Goal: Use online tool/utility: Utilize a website feature to perform a specific function

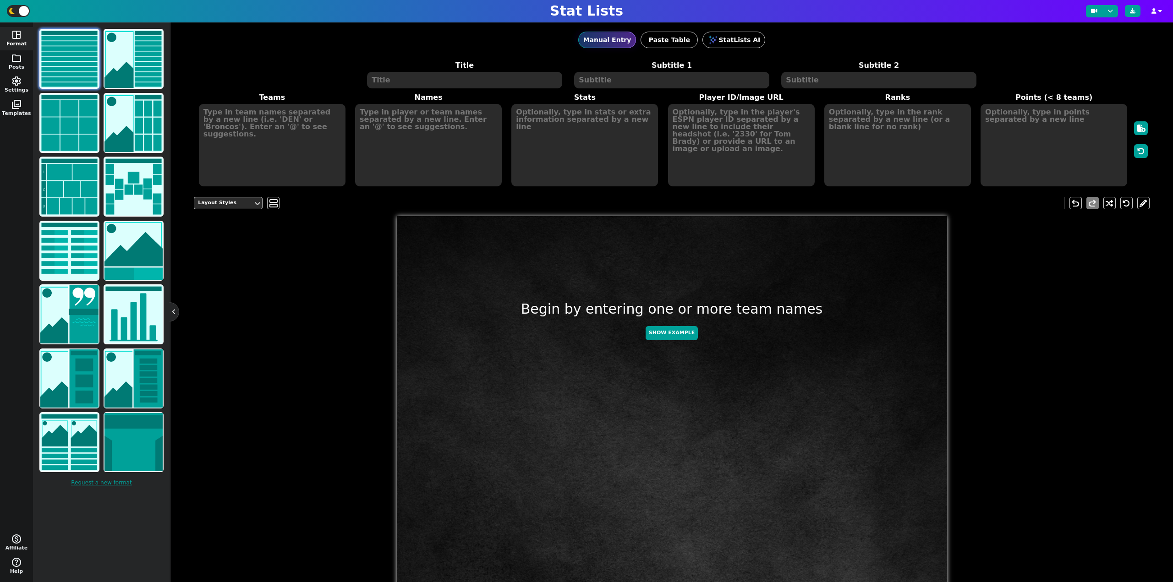
click at [436, 82] on textarea at bounding box center [464, 80] width 195 height 16
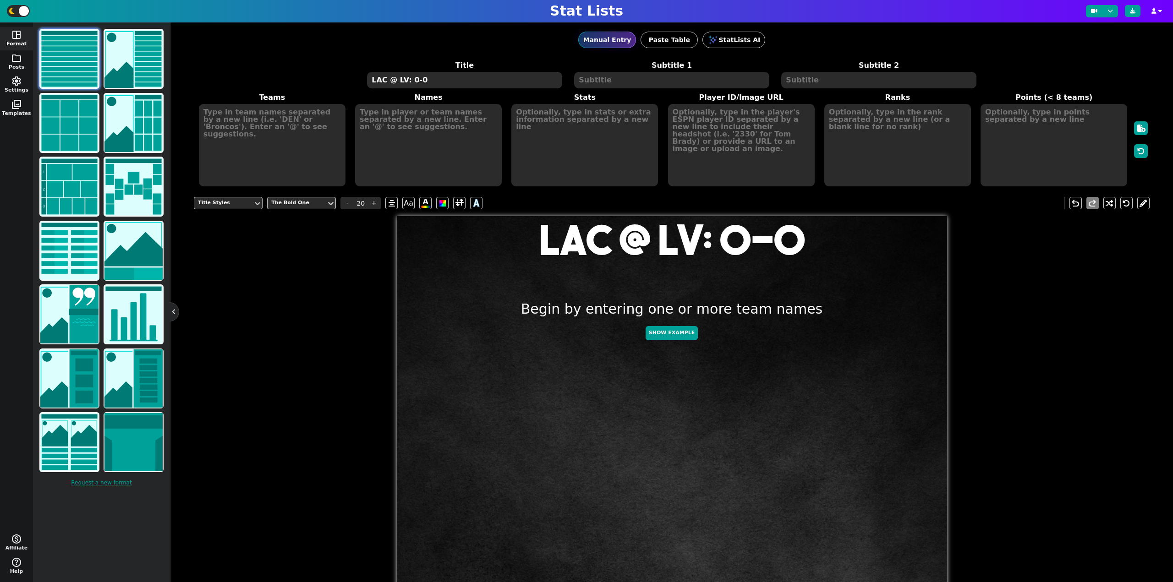
type textarea "LAC @ LV: 0-0"
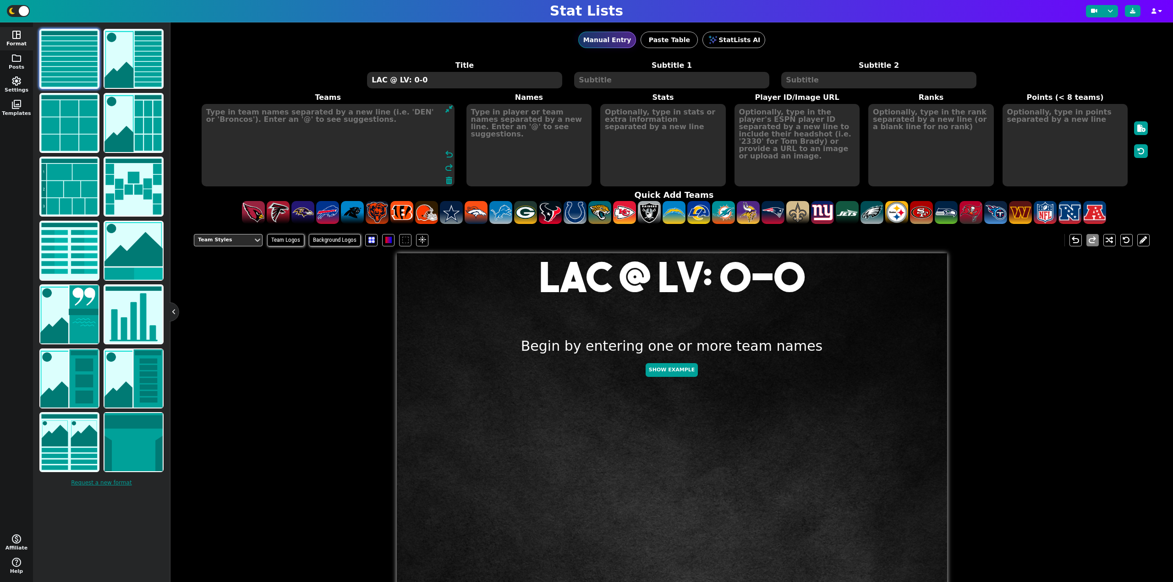
click at [274, 125] on textarea at bounding box center [328, 145] width 253 height 82
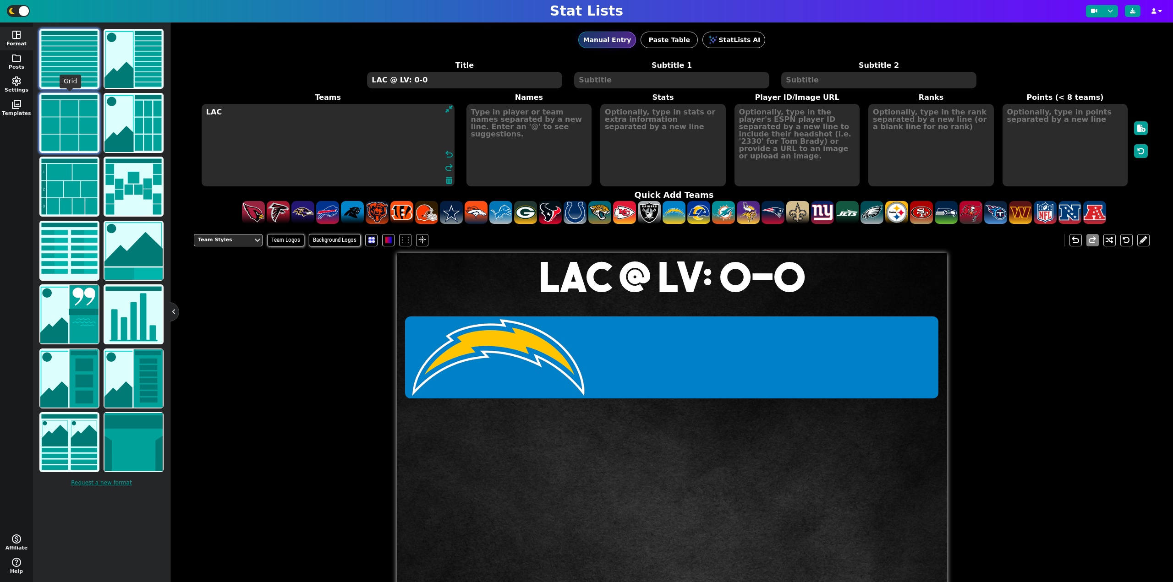
click at [61, 110] on img at bounding box center [69, 123] width 58 height 58
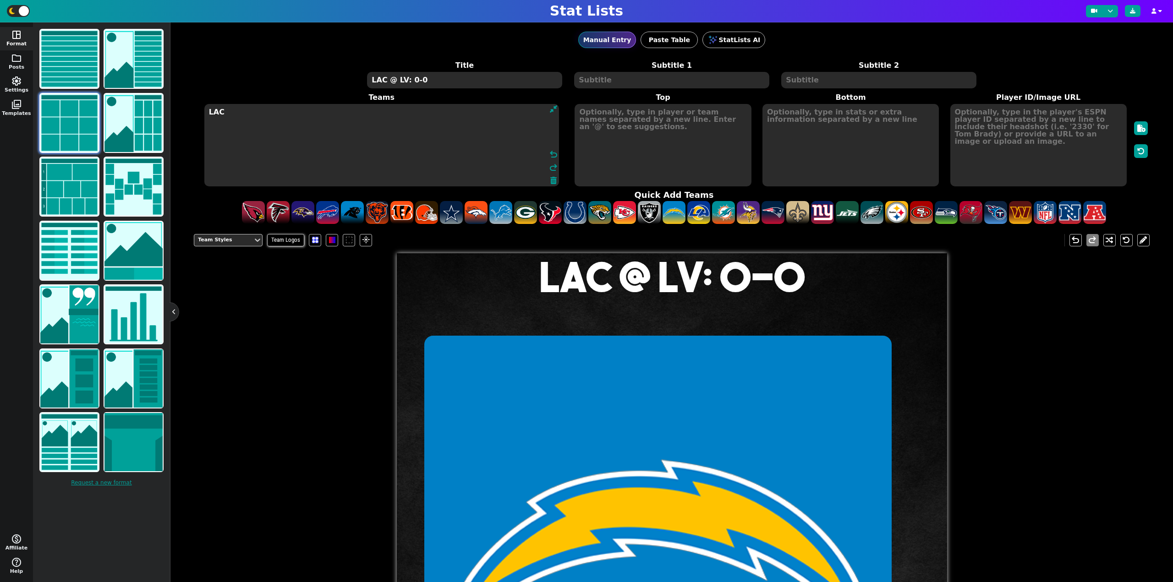
click at [280, 109] on textarea "LAC" at bounding box center [381, 145] width 355 height 82
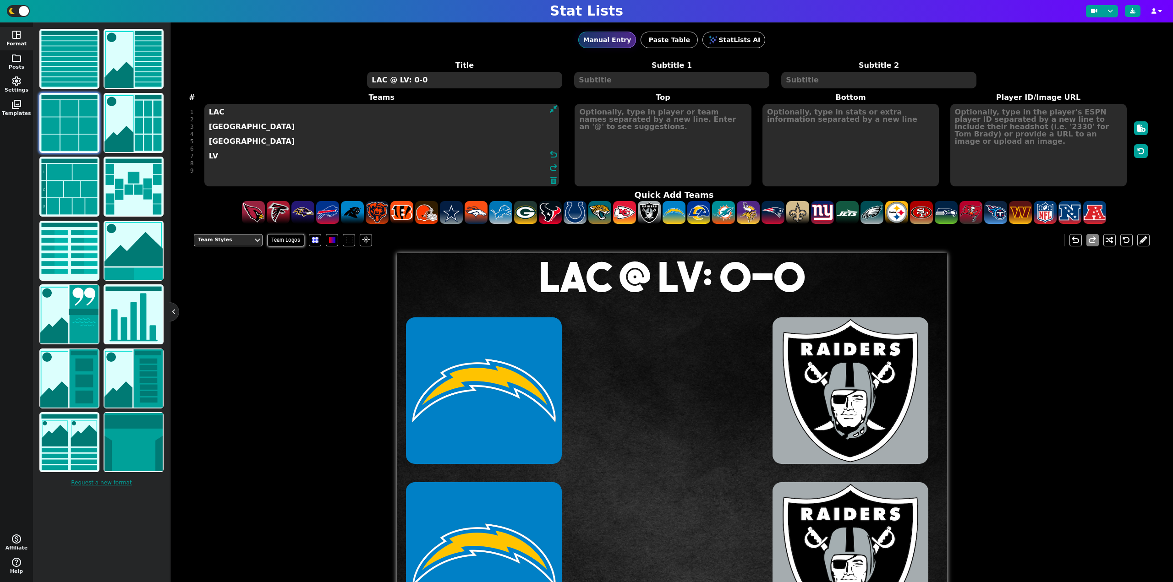
type textarea "LAC [GEOGRAPHIC_DATA] [GEOGRAPHIC_DATA] LV"
click at [648, 142] on textarea at bounding box center [663, 145] width 176 height 82
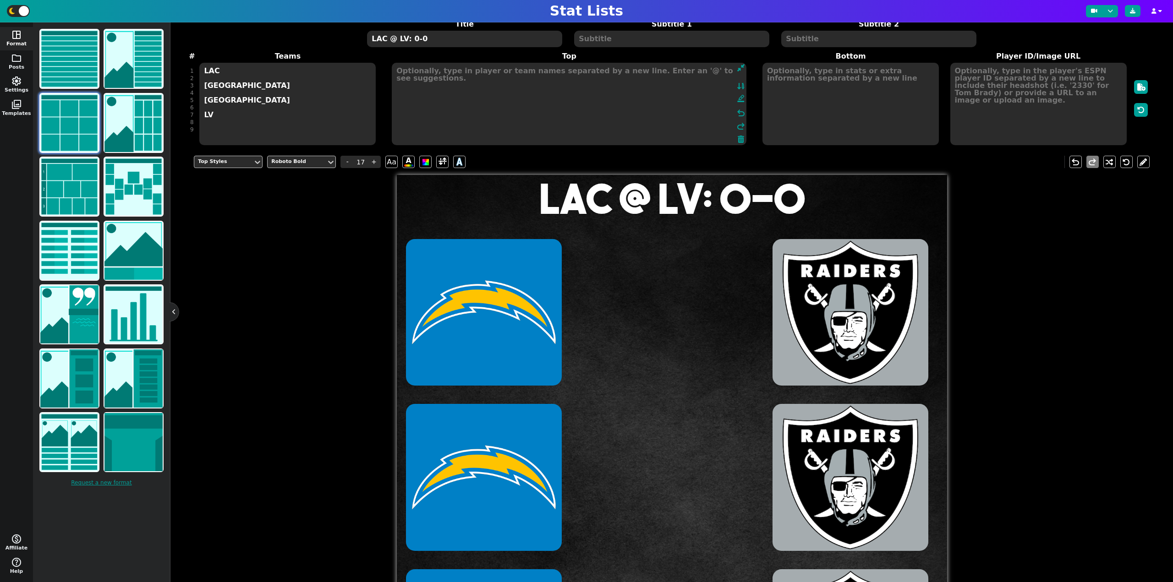
scroll to position [46, 0]
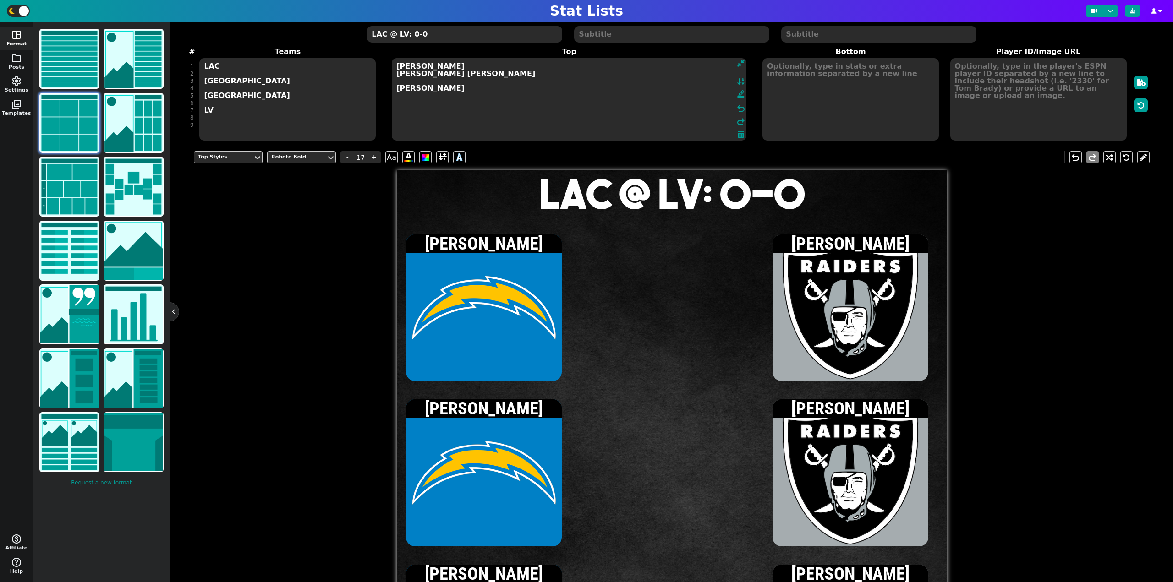
type textarea "[PERSON_NAME] [PERSON_NAME] [PERSON_NAME] [PERSON_NAME]"
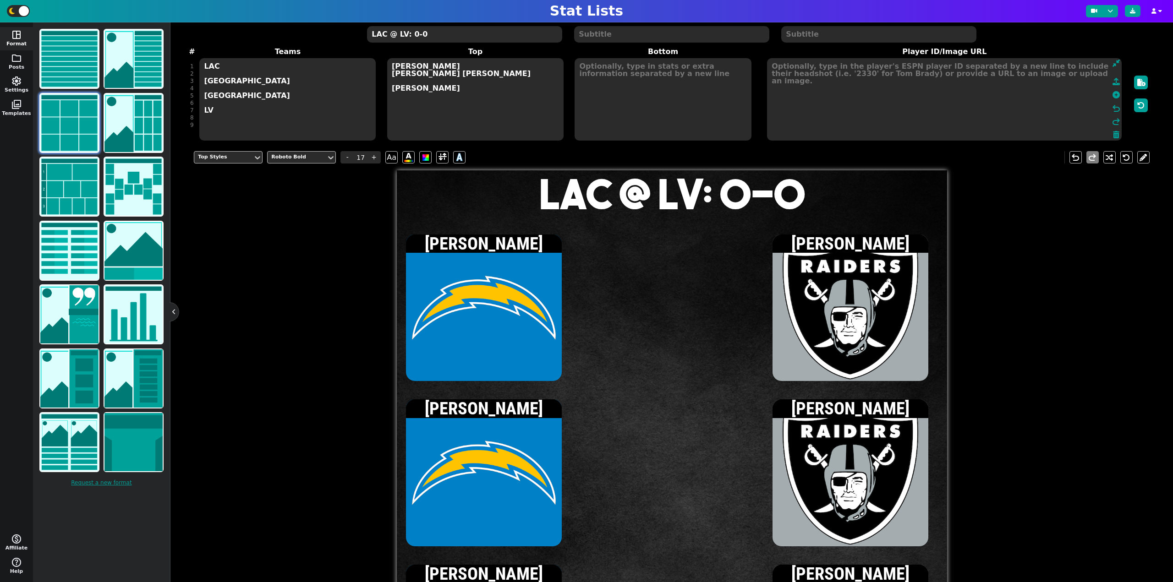
click at [986, 88] on textarea at bounding box center [944, 99] width 355 height 82
click at [1113, 93] on icon at bounding box center [1116, 94] width 7 height 7
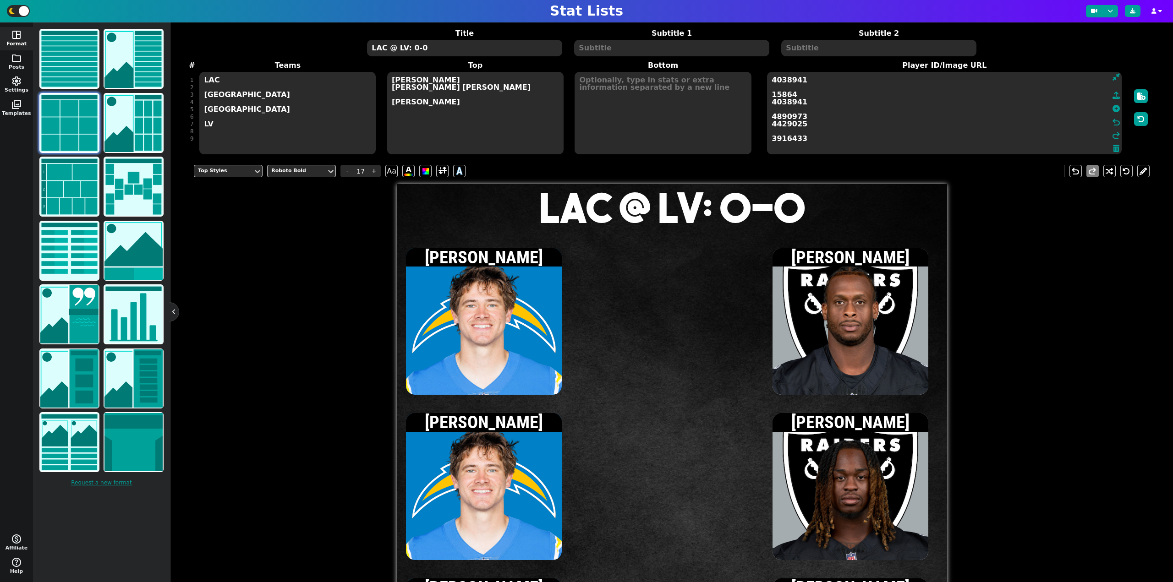
scroll to position [0, 0]
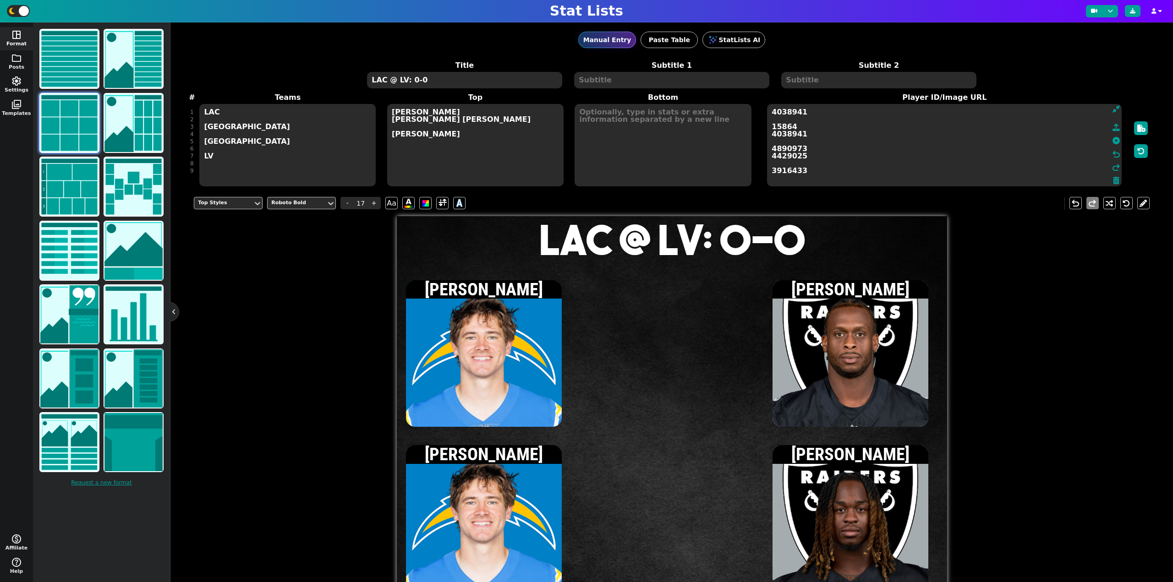
click at [657, 145] on textarea at bounding box center [663, 145] width 176 height 82
type input "15"
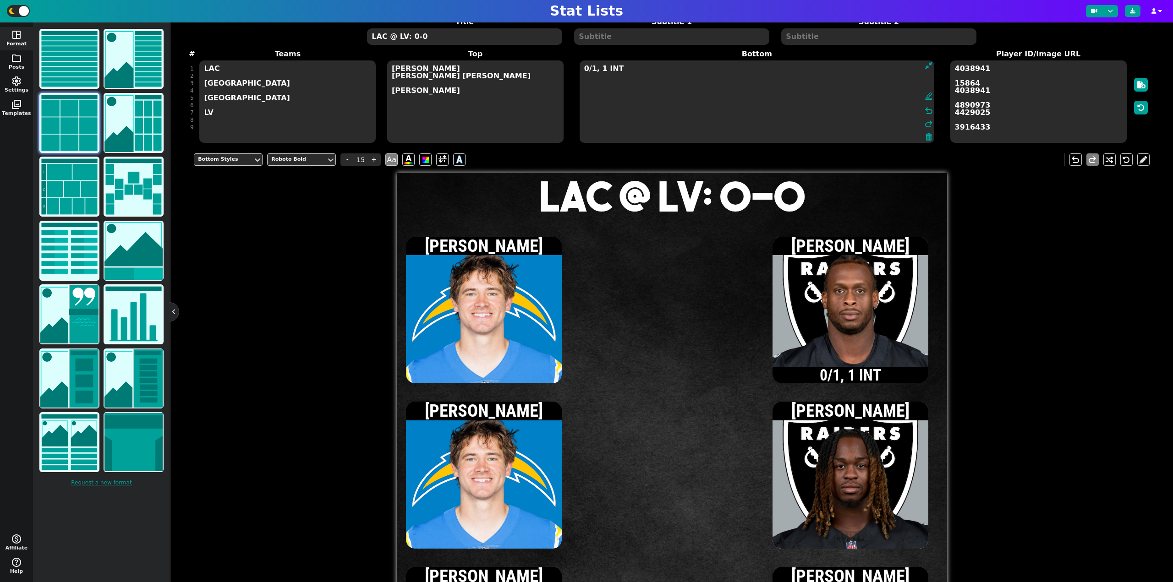
scroll to position [46, 0]
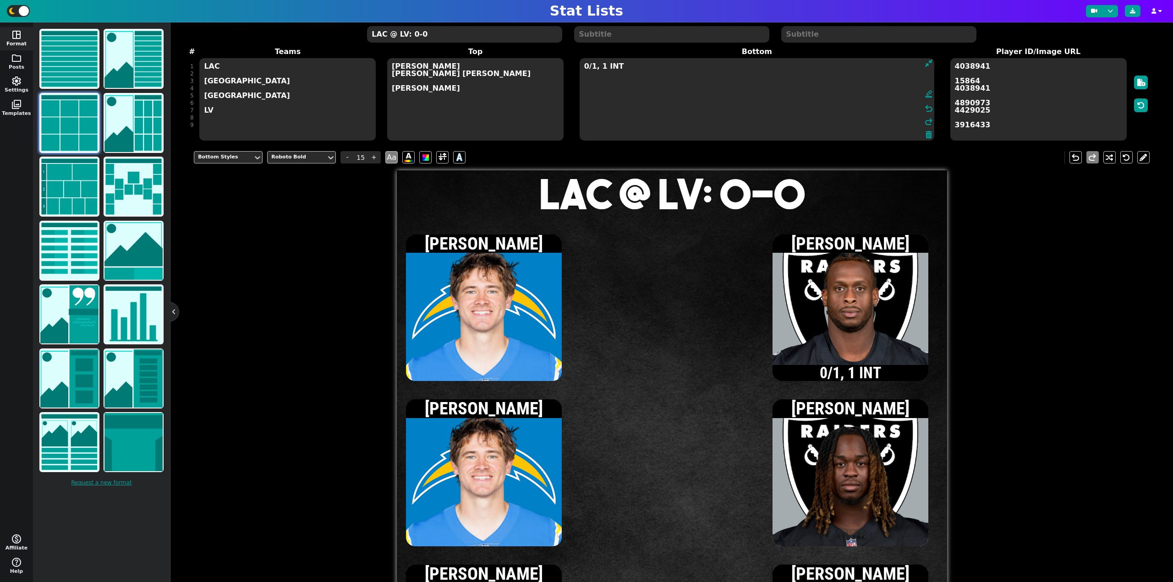
click at [639, 59] on textarea "0/1, 1 INT" at bounding box center [757, 99] width 355 height 82
type textarea "1/3, 5 yds 0/1, 1 INT"
click at [413, 38] on textarea "LAC @ LV: 0-0" at bounding box center [464, 34] width 195 height 16
type input "20"
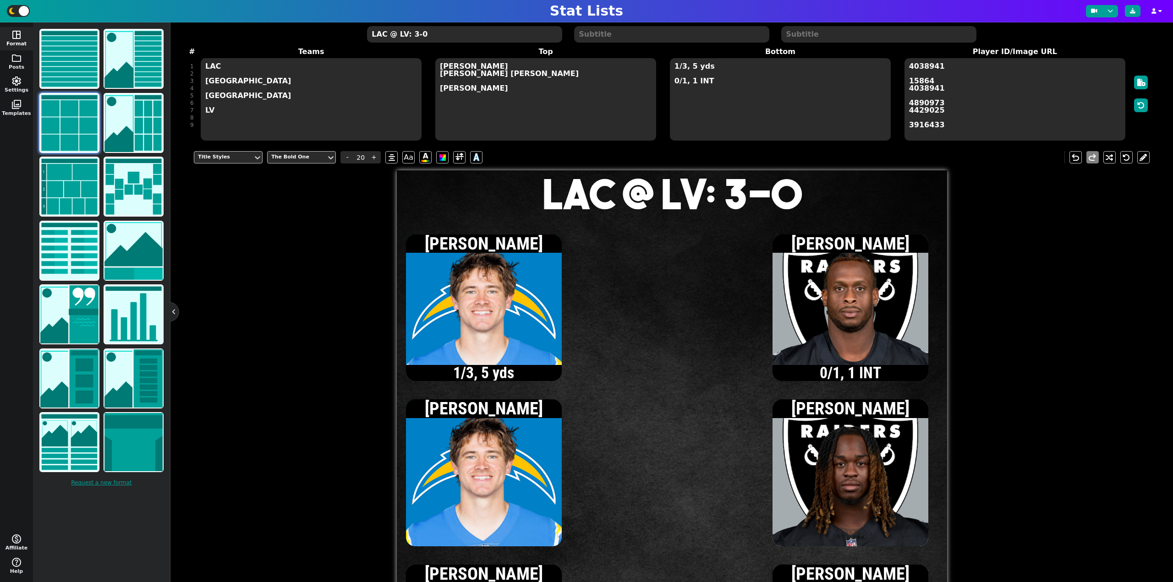
type textarea "LAC @ LV: 3-0"
click at [710, 83] on textarea "1/3, 5 yds 0/1, 1 INT" at bounding box center [780, 99] width 221 height 82
type input "15"
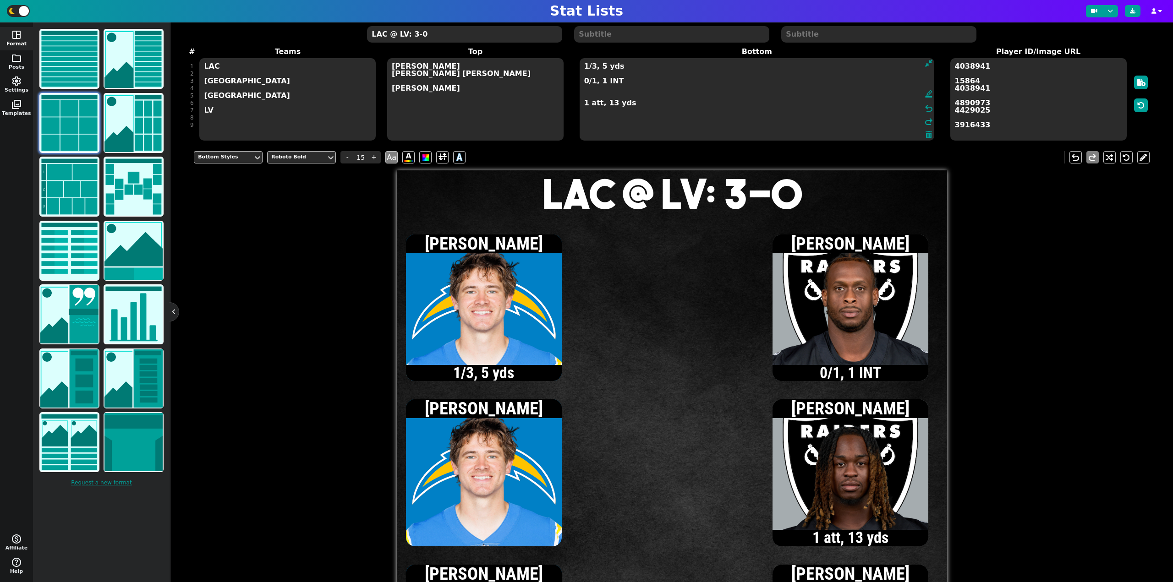
click at [586, 82] on textarea "1/3, 5 yds 0/1, 1 INT 1 att, 13 yds" at bounding box center [757, 99] width 355 height 82
click at [587, 83] on textarea "1/3, 5 yds 1/2, 5 yds, 1 INT 1 att, 13 yds" at bounding box center [757, 99] width 355 height 82
click at [585, 81] on textarea "1/3, 5 yds [DATE] yds, 1 INT 1 att, 13 yds" at bounding box center [757, 99] width 355 height 82
click at [592, 82] on textarea "1/3, 5 yds [DATE] yds, 1 INT 1 att, 13 yds" at bounding box center [757, 99] width 355 height 82
type textarea "1/3, 5 yds [DATE] yds, 1 INT 1 att, 13 yds"
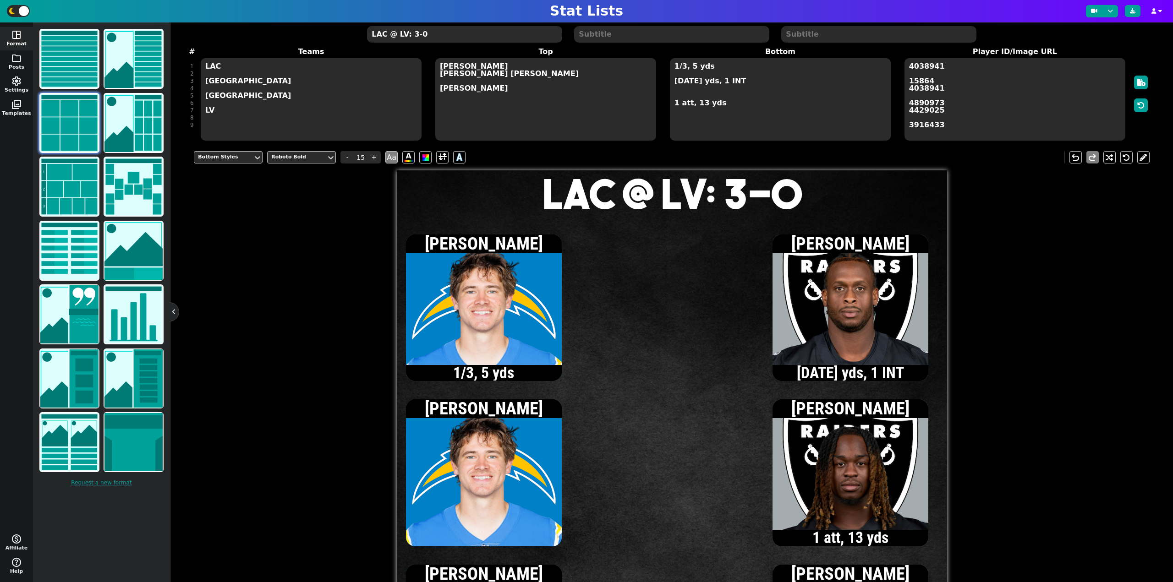
click at [444, 34] on textarea "LAC @ LV: 3-0" at bounding box center [464, 34] width 195 height 16
type input "20"
type textarea "LAC @ LV: 3-3"
click at [682, 67] on textarea "1/3, 5 yds [DATE] yds, 1 INT 1 att, 13 yds" at bounding box center [780, 99] width 221 height 82
type input "15"
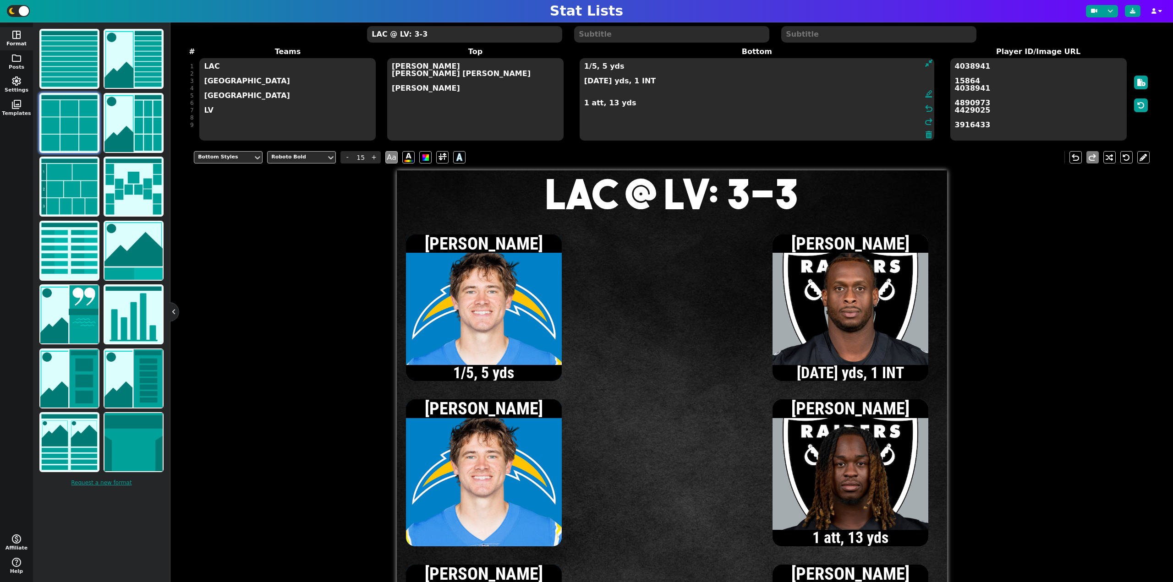
click at [590, 89] on textarea "1/5, 5 yds [DATE] yds, 1 INT 1 att, 13 yds" at bounding box center [757, 99] width 355 height 82
click at [585, 82] on textarea "1/5, 5 yds [DATE] yds, 1 INT 1 att, 5 yds 1 att, 13 yds" at bounding box center [757, 99] width 355 height 82
click at [585, 103] on textarea "1/5, 5 yds [DATE] yds, 1 INT 1 att, 5 yds 1 att, 13 yds" at bounding box center [757, 99] width 355 height 82
click at [585, 83] on textarea "1/5, 5 yds [DATE] yds, 1 INT 1 att, 5 yds 2 att, 8 yds" at bounding box center [757, 99] width 355 height 82
click at [585, 67] on textarea "1/5, 5 yds [DATE] yds, 1 INT 1 att, 5 yds 2 att, 8 yds" at bounding box center [757, 99] width 355 height 82
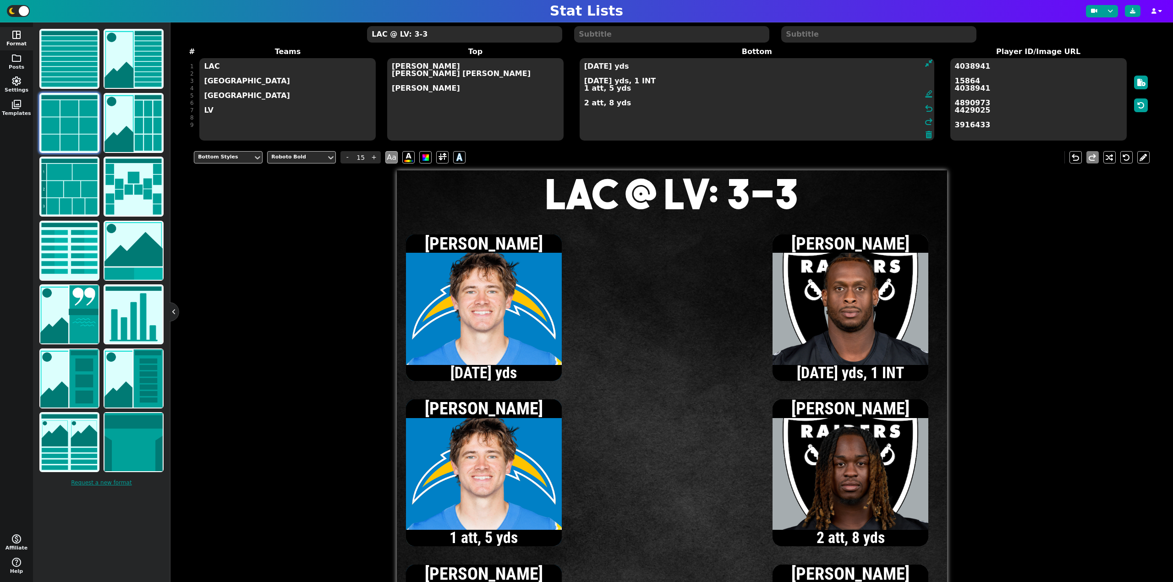
click at [584, 90] on textarea "[DATE] yds [DATE] yds, 1 INT 1 att, 5 yds 2 att, 8 yds" at bounding box center [757, 99] width 355 height 82
click at [583, 68] on textarea "[DATE] yds [DATE] yds, 1 INT 2 att, 17 yds 2 att, 8 yds" at bounding box center [757, 99] width 355 height 82
click at [585, 90] on textarea "[DATE] yds [DATE] yds, 1 INT 2 att, 17 yds 2 att, 8 yds" at bounding box center [757, 99] width 355 height 82
click at [585, 68] on textarea "[DATE] yds [DATE] yds, 1 INT 3 att, 26 yds 2 att, 8 yds" at bounding box center [757, 99] width 355 height 82
type textarea "[DATE] yds, 1 TD [DATE] yds, 1 INT 3 att, 26 yds 2 att, 8 yds"
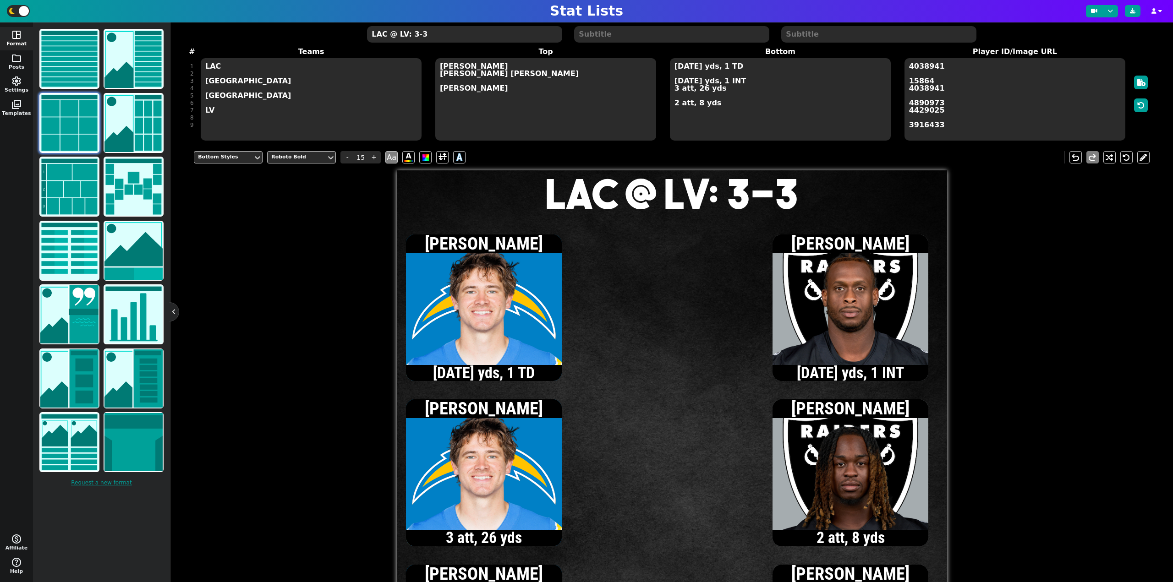
click at [412, 36] on textarea "LAC @ LV: 3-3" at bounding box center [464, 34] width 195 height 16
type input "20"
click at [414, 36] on textarea "LAC @ LV: 3-3" at bounding box center [464, 34] width 195 height 16
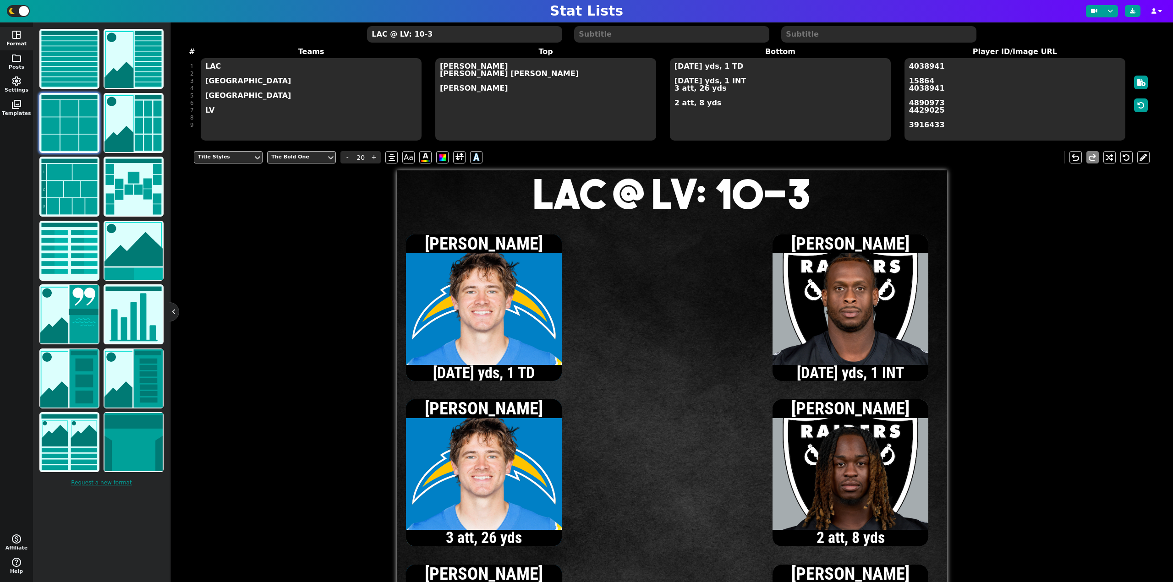
type textarea "LAC @ LV: 10-3"
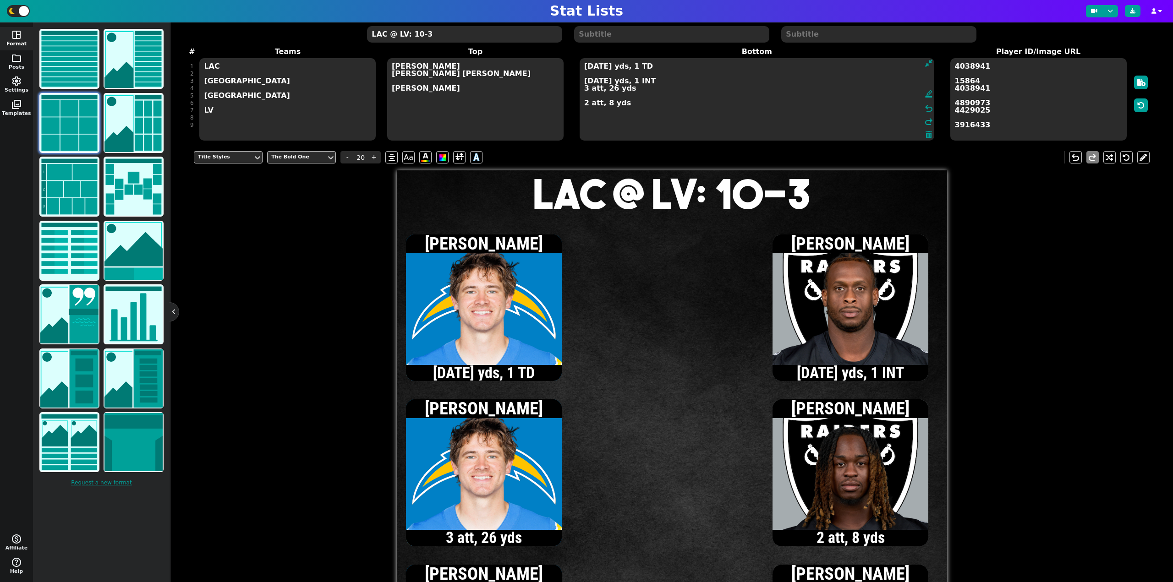
click at [674, 104] on textarea "[DATE] yds, 1 TD [DATE] yds, 1 INT 3 att, 26 yds 2 att, 8 yds" at bounding box center [757, 99] width 355 height 82
type input "15"
click at [584, 81] on textarea "[DATE] yds, 1 TD [DATE] yds, 1 INT 3 att, 26 yds 3 att, 8 yds" at bounding box center [757, 99] width 355 height 82
click at [645, 109] on textarea "[DATE] yds, 1 TD [DATE] yds, 1 INT 3 att, 26 yds 3 att, 8 yds" at bounding box center [757, 99] width 355 height 82
click at [584, 104] on textarea "[DATE] yds, 1 TD [DATE] yds, 1 INT 3 att, 26 yds 3 att, 8 yds 1 rec, 25 yds" at bounding box center [757, 99] width 355 height 82
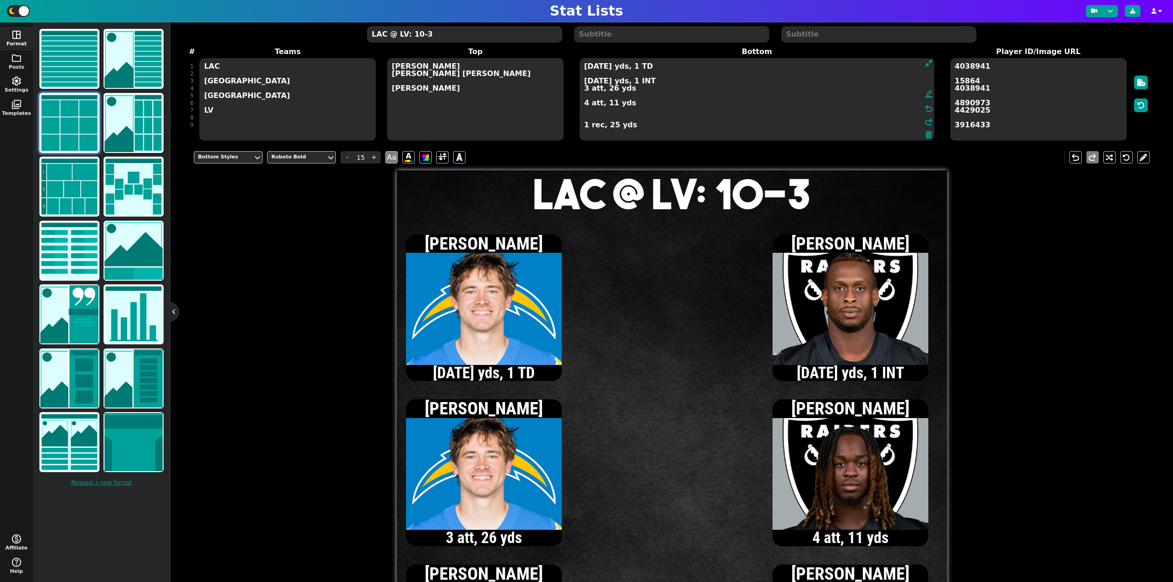
click at [585, 82] on textarea "[DATE] yds, 1 TD [DATE] yds, 1 INT 3 att, 26 yds 4 att, 11 yds 1 rec, 25 yds" at bounding box center [757, 99] width 355 height 82
click at [595, 83] on textarea "[DATE] yds, 1 TD [DATE] yds, 1 INT 3 att, 26 yds 4 att, 11 yds 1 rec, 25 yds" at bounding box center [757, 99] width 355 height 82
type textarea "[DATE] yds, 1 TD [DATE] yds, 1 INT 3 att, 26 yds 4 att, 11 yds 1 rec, 25 yds"
click at [449, 33] on textarea "LAC @ LV: 10-3" at bounding box center [464, 34] width 195 height 16
type input "20"
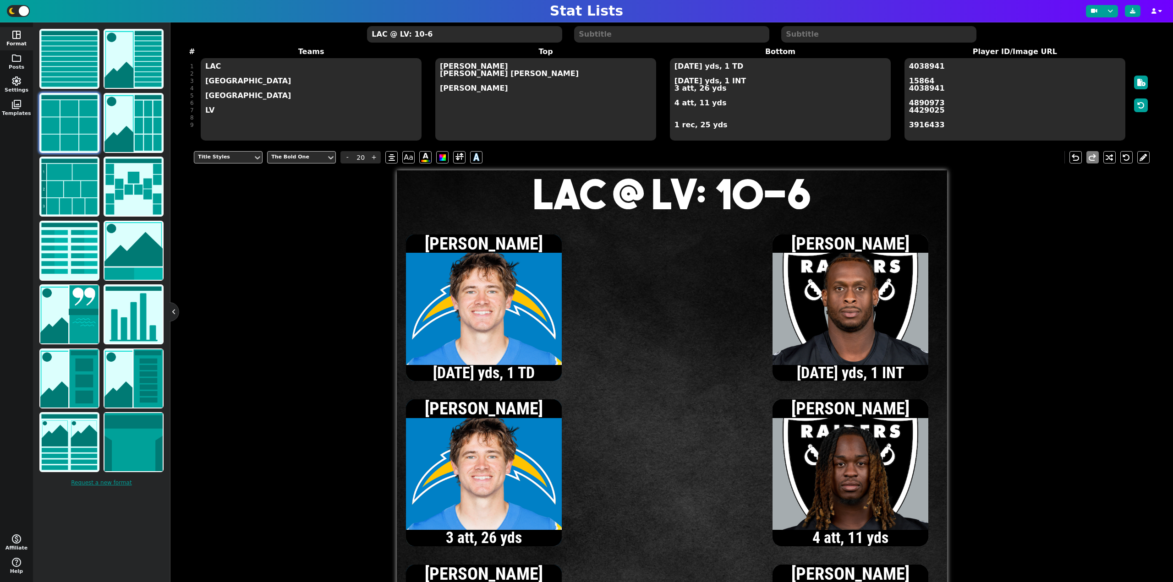
type textarea "LAC @ LV: 10-6"
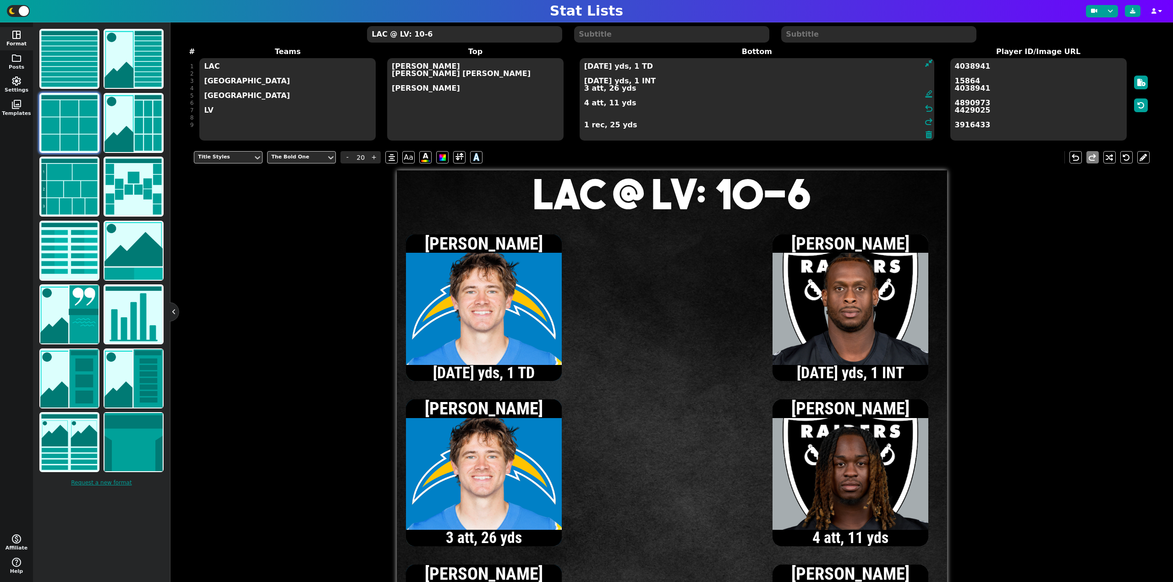
click at [674, 68] on textarea "[DATE] yds, 1 TD [DATE] yds, 1 INT 3 att, 26 yds 4 att, 11 yds 1 rec, 25 yds" at bounding box center [757, 99] width 355 height 82
type input "15"
click at [592, 69] on textarea "[DATE] yds, 1 TD [DATE] yds, 1 INT 3 att, 26 yds 4 att, 11 yds 1 rec, 25 yds" at bounding box center [757, 99] width 355 height 82
click at [584, 103] on textarea "[DATE] yds, 1 TD [DATE] yds, 1 INT 3 att, 26 yds 4 att, 11 yds 1 rec, 25 yds" at bounding box center [757, 99] width 355 height 82
click at [585, 82] on textarea "[DATE] yds, 1 TD [DATE] yds, 1 INT 3 att, 26 yds 5 att, 17 yds 1 rec, 25 yds" at bounding box center [757, 99] width 355 height 82
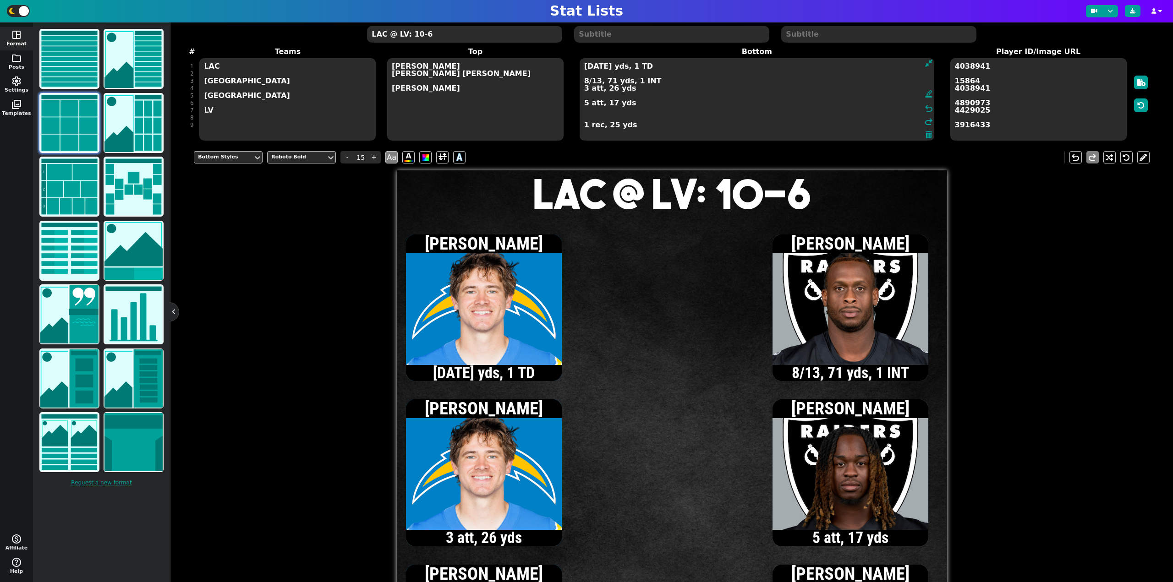
click at [584, 104] on textarea "[DATE] yds, 1 TD 8/13, 71 yds, 1 INT 3 att, 26 yds 5 att, 17 yds 1 rec, 25 yds" at bounding box center [757, 99] width 355 height 82
click at [586, 83] on textarea "[DATE] yds, 1 TD 8/13, 71 yds, 1 INT 3 att, 26 yds 6 att, 27 yds 1 rec, 25 yds" at bounding box center [757, 99] width 355 height 82
click at [596, 82] on textarea "[DATE] yds, 1 TD 9/14, 80 yds, 1 INT 3 att, 26 yds 6 att, 27 yds 1 rec, 25 yds" at bounding box center [757, 99] width 355 height 82
click at [584, 66] on textarea "[DATE] yds, 1 TD 9/15, 80 yds, 1 INT 3 att, 26 yds 6 att, 27 yds 1 rec, 25 yds" at bounding box center [757, 99] width 355 height 82
click at [586, 67] on textarea "[DATE] yds, 1 TD 9/15, 80 yds, 1 INT 3 att, 26 yds 6 att, 27 yds 1 rec, 25 yds" at bounding box center [757, 99] width 355 height 82
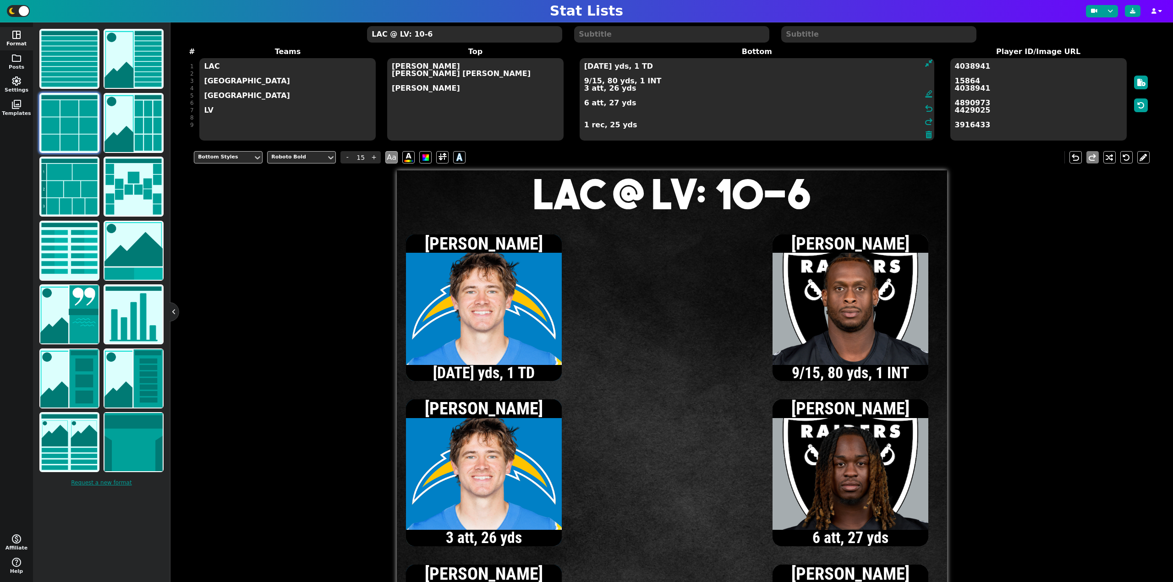
click at [585, 66] on textarea "[DATE] yds, 1 TD 9/15, 80 yds, 1 INT 3 att, 26 yds 6 att, 27 yds 1 rec, 25 yds" at bounding box center [757, 99] width 355 height 82
click at [591, 113] on textarea "8/13, 126 yds, 2 TD 9/15, 80 yds, 1 INT 3 att, 26 yds 6 att, 27 yds 1 rec, 25 y…" at bounding box center [757, 99] width 355 height 82
type textarea "8/13, 126 yds, 2 TD 9/15, 80 yds, 1 INT 3 att, 26 yds 6 att, 27 yds 1 rec, 60 y…"
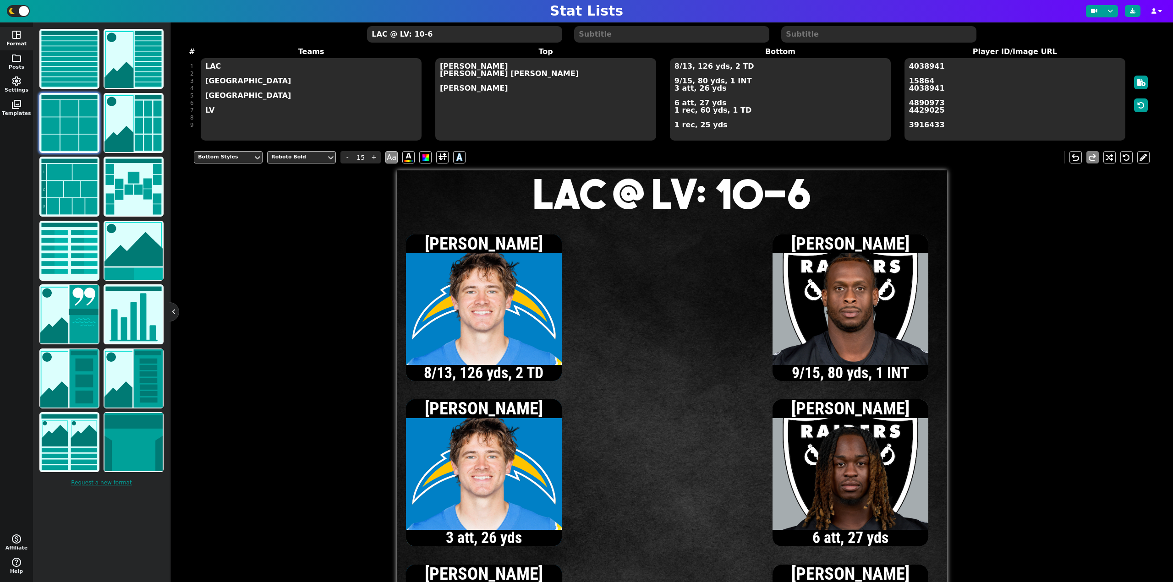
click at [417, 37] on textarea "LAC @ LV: 10-6" at bounding box center [464, 34] width 195 height 16
type input "20"
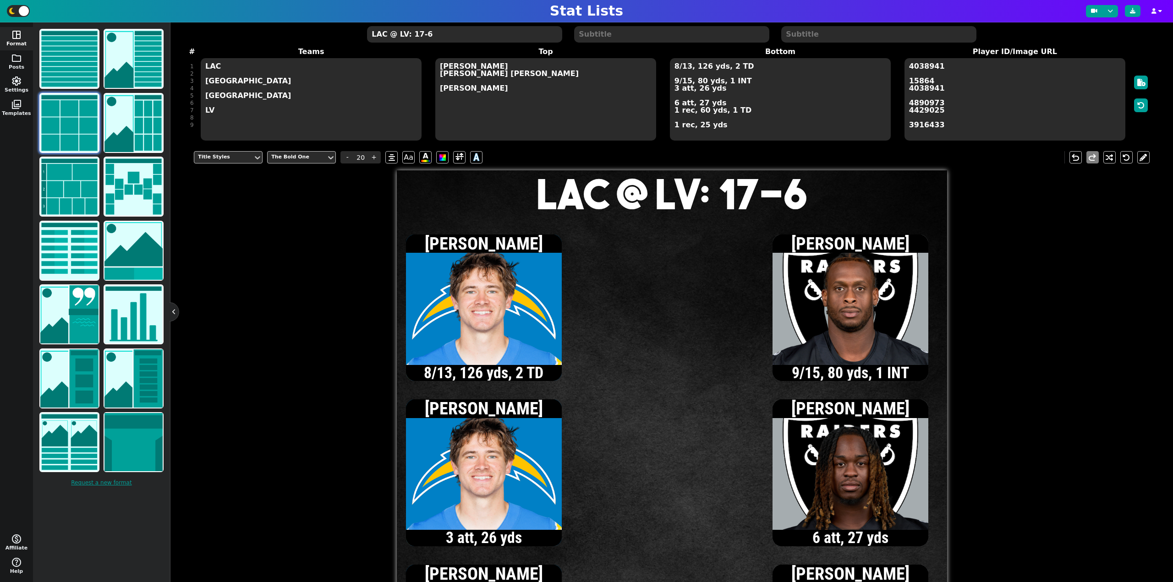
type textarea "LAC @ LV: 17-6"
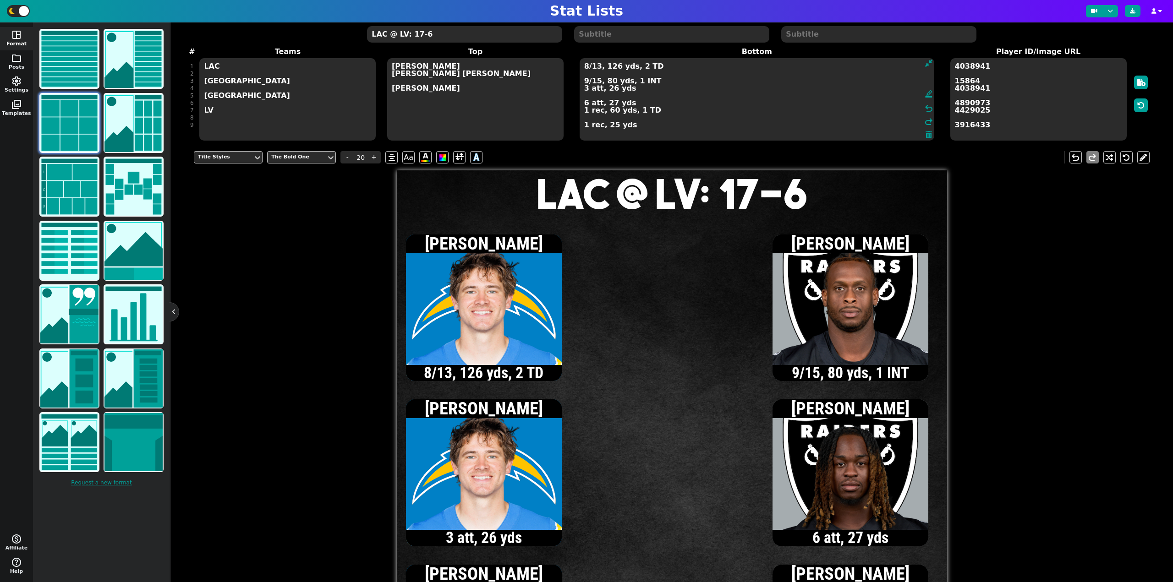
click at [674, 81] on textarea "8/13, 126 yds, 2 TD 9/15, 80 yds, 1 INT 3 att, 26 yds 6 att, 27 yds 1 rec, 60 y…" at bounding box center [757, 99] width 355 height 82
type input "15"
click at [590, 82] on textarea "8/13, 126 yds, 2 TD 10/16, 93 yds, 1 INT 3 att, 26 yds 6 att, 27 yds 1 rec, 60 …" at bounding box center [757, 99] width 355 height 82
click at [600, 81] on textarea "8/13, 126 yds, 2 TD 11/17, 97 yds, 1 INT 3 att, 26 yds 6 att, 27 yds 1 rec, 60 …" at bounding box center [757, 99] width 355 height 82
click at [585, 90] on textarea "8/13, 126 yds, 2 TD 11/19, 97 yds, 2 INT 3 att, 26 yds 6 att, 27 yds 1 rec, 60 …" at bounding box center [757, 99] width 355 height 82
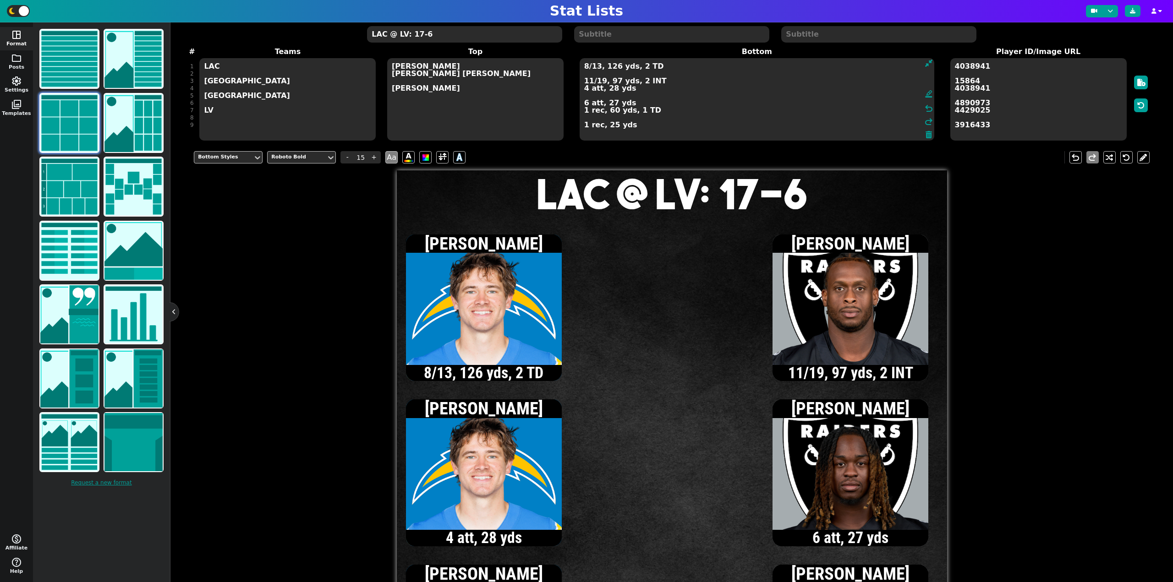
click at [584, 67] on textarea "8/13, 126 yds, 2 TD 11/19, 97 yds, 2 INT 4 att, 28 yds 6 att, 27 yds 1 rec, 60 …" at bounding box center [757, 99] width 355 height 82
click at [584, 114] on textarea "9/14, 133 yds, 2 TD 11/19, 97 yds, 2 INT 4 att, 28 yds 6 att, 27 yds 1 rec, 60 …" at bounding box center [757, 99] width 355 height 82
click at [585, 67] on textarea "9/14, 133 yds, 2 TD 11/19, 97 yds, 2 INT 4 att, 28 yds 6 att, 27 yds 2 rec, 67 …" at bounding box center [757, 99] width 355 height 82
click at [589, 68] on textarea "10/15, 157 yds, 2 TD 11/19, 97 yds, 2 INT 4 att, 28 yds 6 att, 27 yds 2 rec, 67…" at bounding box center [757, 99] width 355 height 82
click at [590, 67] on textarea "11/16, 161 yds, 2 TD 11/19, 97 yds, 2 INT 4 att, 28 yds 6 att, 27 yds 2 rec, 67…" at bounding box center [757, 99] width 355 height 82
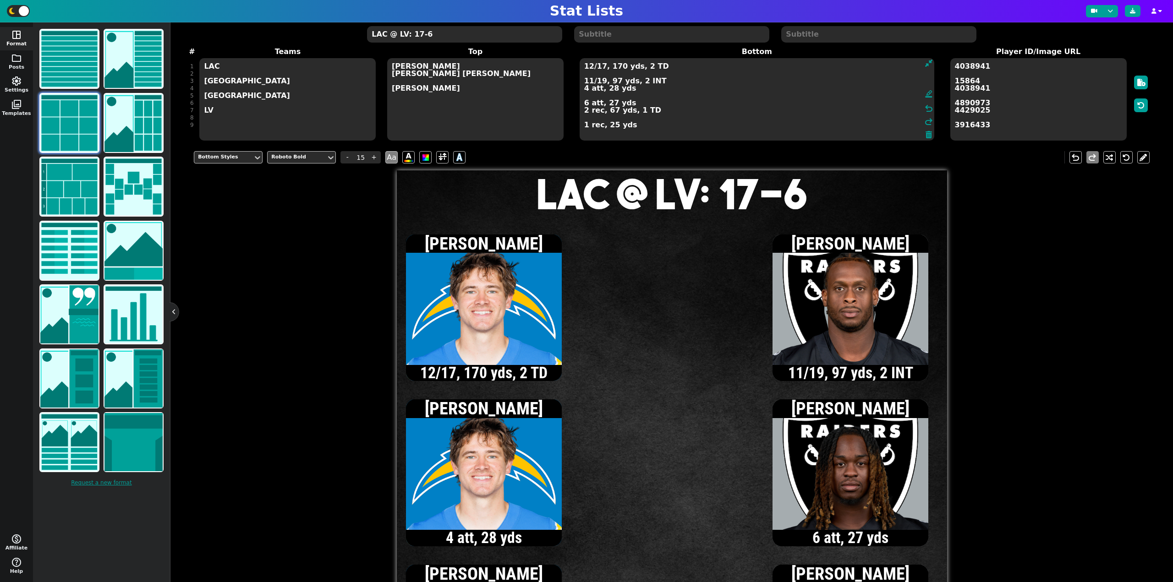
click at [589, 66] on textarea "12/17, 170 yds, 2 TD 11/19, 97 yds, 2 INT 4 att, 28 yds 6 att, 27 yds 2 rec, 67…" at bounding box center [757, 99] width 355 height 82
click at [589, 67] on textarea "13/18, 171 yds, 2 TD 11/19, 97 yds, 2 INT 4 att, 28 yds 6 att, 27 yds 2 rec, 67…" at bounding box center [757, 99] width 355 height 82
click at [590, 68] on textarea "14/19, 181 yds, 2 TD 11/19, 97 yds, 2 INT 4 att, 28 yds 6 att, 27 yds 2 rec, 67…" at bounding box center [757, 99] width 355 height 82
type textarea "15/20, 206 yds, 2 TD 11/19, 97 yds, 2 INT 4 att, 28 yds 6 att, 27 yds 2 rec, 67…"
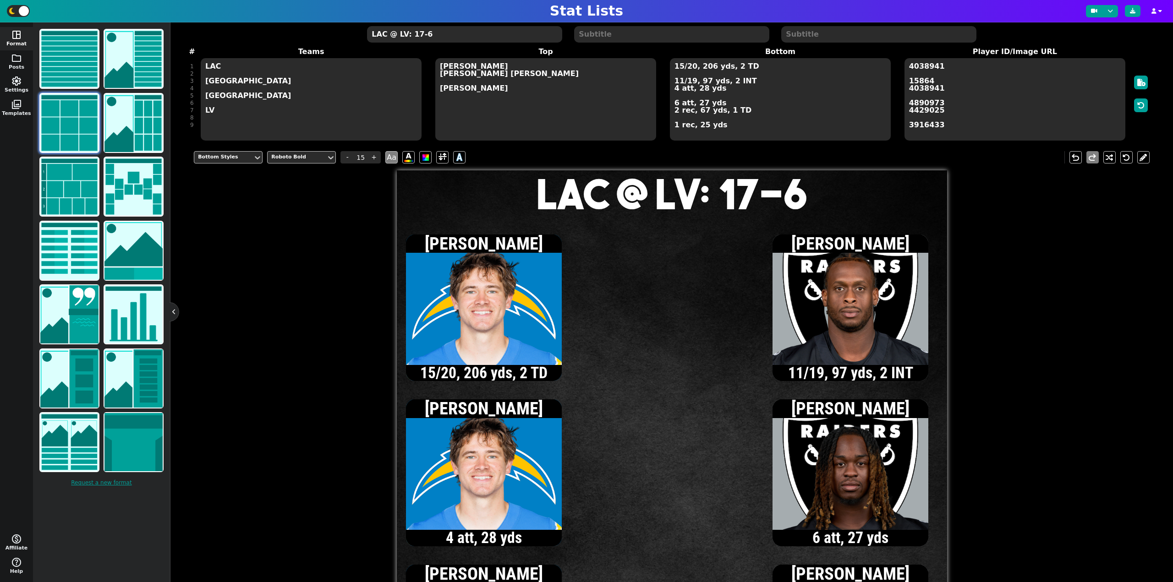
click at [417, 36] on textarea "LAC @ LV: 17-6" at bounding box center [464, 34] width 195 height 16
type input "20"
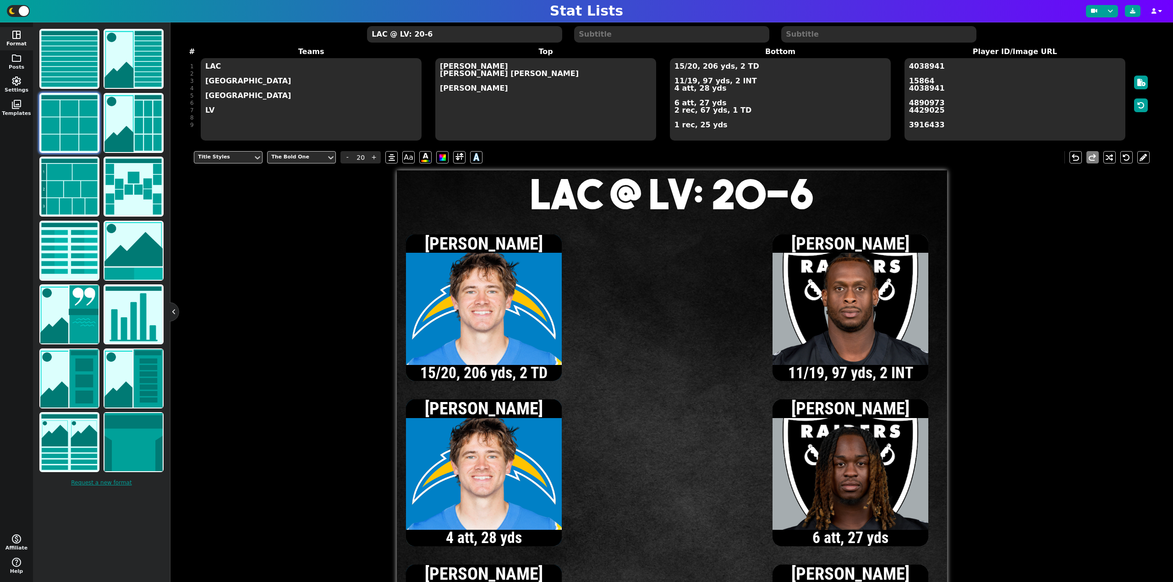
type textarea "LAC @ LV: 20-6"
click at [690, 81] on textarea "15/20, 206 yds, 2 TD 11/19, 97 yds, 2 INT 4 att, 28 yds 6 att, 27 yds 2 rec, 67…" at bounding box center [780, 99] width 221 height 82
type input "15"
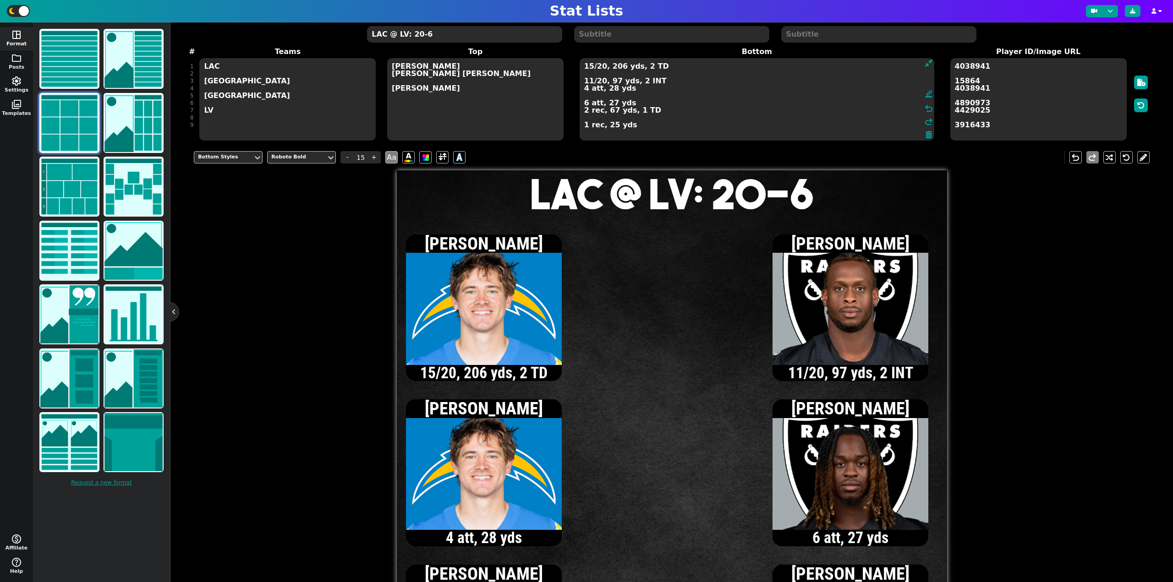
click at [585, 102] on textarea "15/20, 206 yds, 2 TD 11/20, 97 yds, 2 INT 4 att, 28 yds 6 att, 27 yds 2 rec, 67…" at bounding box center [757, 99] width 355 height 82
click at [589, 83] on textarea "15/20, 206 yds, 2 TD 11/20, 97 yds, 2 INT 4 att, 28 yds 7 att, 32 yds 2 rec, 67…" at bounding box center [757, 99] width 355 height 82
click at [590, 82] on textarea "15/20, 206 yds, 2 TD 12/21, 106 yds, 2 INT 4 att, 28 yds 7 att, 32 yds 2 rec, 6…" at bounding box center [757, 99] width 355 height 82
click at [585, 104] on textarea "15/20, 206 yds, 2 TD 13/22, 111 yds, 2 INT 4 att, 28 yds 7 att, 32 yds 2 rec, 6…" at bounding box center [757, 99] width 355 height 82
click at [588, 82] on textarea "15/20, 206 yds, 2 TD 13/22, 111 yds, 2 INT 4 att, 28 yds 8 att, 36 yds 2 rec, 6…" at bounding box center [757, 99] width 355 height 82
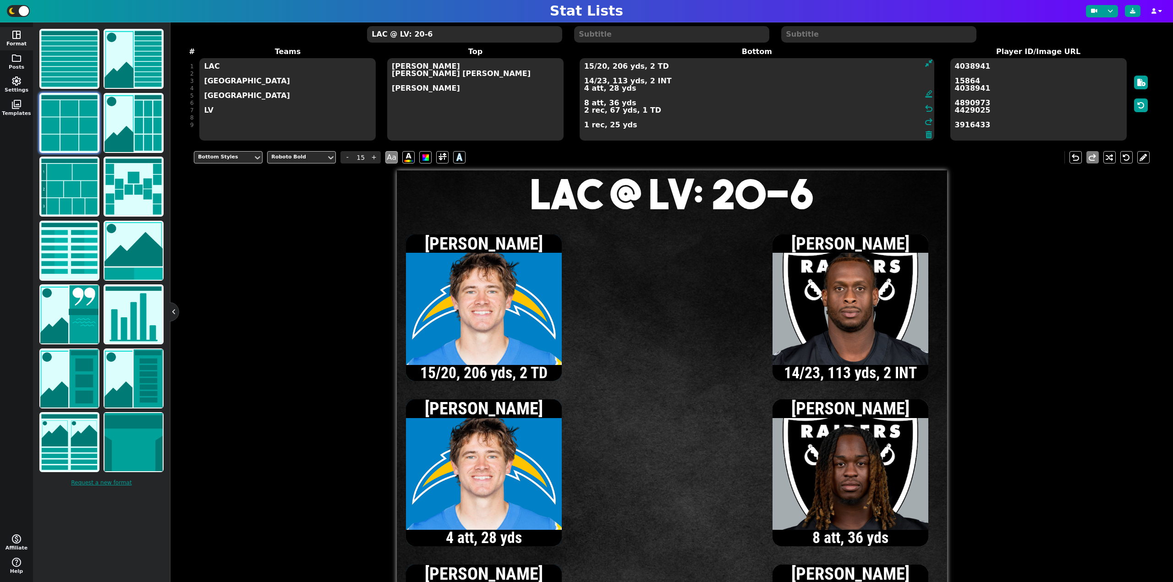
click at [589, 80] on textarea "15/20, 206 yds, 2 TD 14/23, 113 yds, 2 INT 4 att, 28 yds 8 att, 36 yds 2 rec, 6…" at bounding box center [757, 99] width 355 height 82
click at [589, 81] on textarea "15/20, 206 yds, 2 TD 15/24, 122 yds, 2 INT 4 att, 28 yds 8 att, 36 yds 2 rec, 6…" at bounding box center [757, 99] width 355 height 82
click at [585, 126] on textarea "15/20, 206 yds, 2 TD 16/25, 131 yds, 2 INT 4 att, 28 yds 8 att, 36 yds 2 rec, 6…" at bounding box center [757, 99] width 355 height 82
click at [601, 82] on textarea "15/20, 206 yds, 2 TD 16/25, 131 yds, 2 INT 4 att, 28 yds 8 att, 36 yds 2 rec, 6…" at bounding box center [757, 99] width 355 height 82
click at [585, 105] on textarea "15/20, 206 yds, 2 TD 16/26, 131 yds, 2 INT 4 att, 28 yds 8 att, 36 yds 2 rec, 6…" at bounding box center [757, 99] width 355 height 82
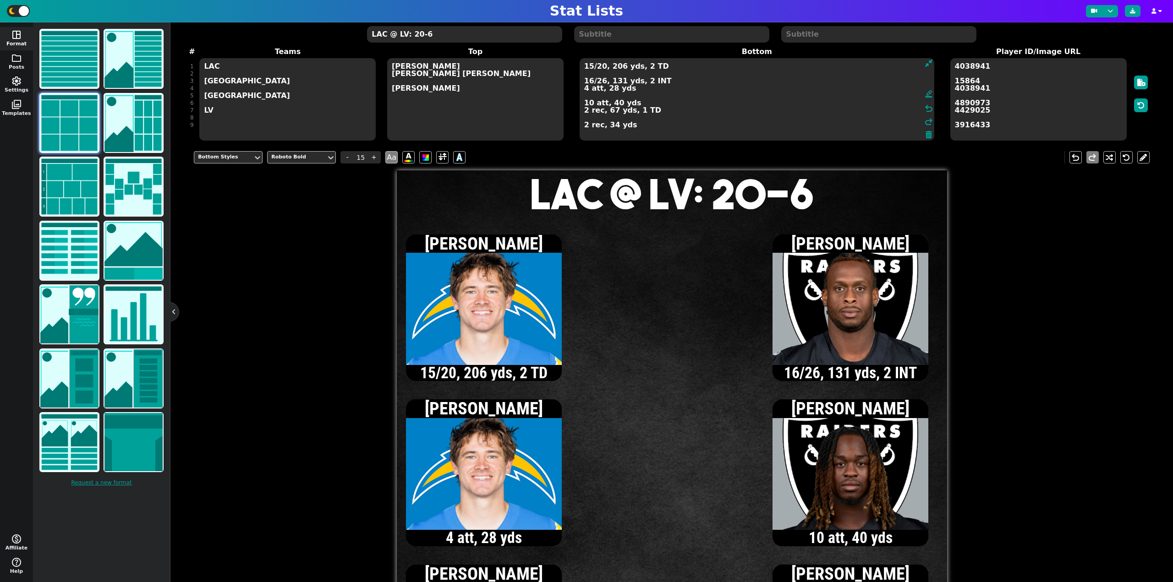
click at [589, 81] on textarea "15/20, 206 yds, 2 TD 16/26, 131 yds, 2 INT 4 att, 28 yds 10 att, 40 yds 2 rec, …" at bounding box center [757, 99] width 355 height 82
click at [585, 126] on textarea "15/20, 206 yds, 2 TD 17/27, 136 yds, 2 INT 4 att, 28 yds 10 att, 40 yds 2 rec, …" at bounding box center [757, 99] width 355 height 82
click at [589, 79] on textarea "15/20, 206 yds, 2 TD 17/27, 136 yds, 2 INT 4 att, 28 yds 10 att, 40 yds 2 rec, …" at bounding box center [757, 99] width 355 height 82
click at [589, 82] on textarea "15/20, 206 yds, 2 TD 18/29, 140 yds, 2 INT 4 att, 28 yds 10 att, 40 yds 2 rec, …" at bounding box center [757, 99] width 355 height 82
type textarea "15/20, 206 yds, 2 TD 19/30, 146 yds, 2 INT 4 att, 28 yds 10 att, 40 yds 2 rec, …"
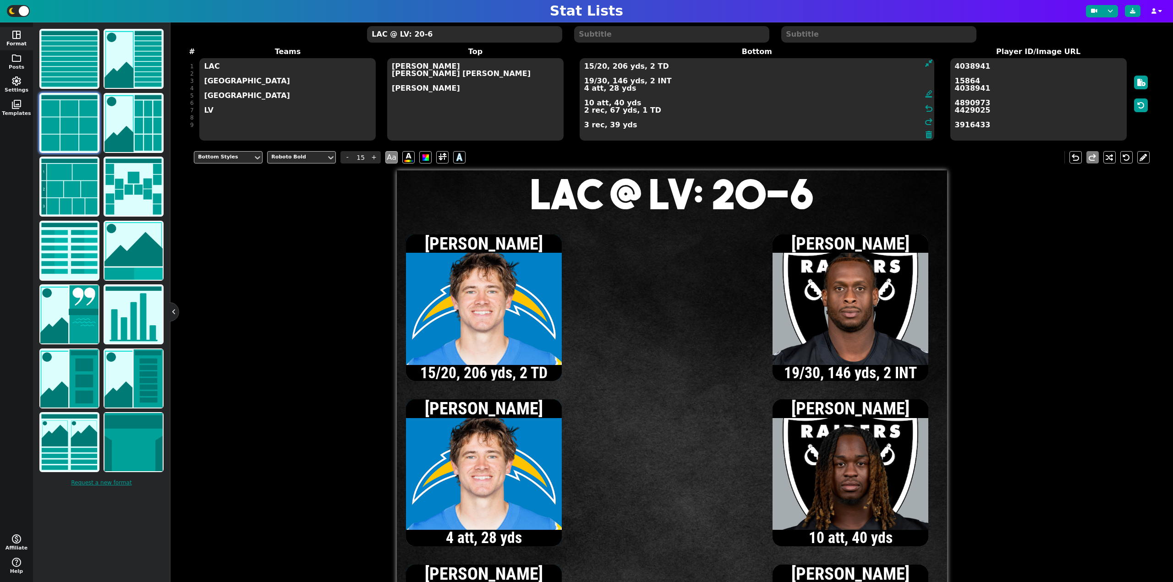
click at [492, 34] on textarea "LAC @ LV: 20-6" at bounding box center [464, 34] width 195 height 16
type input "20"
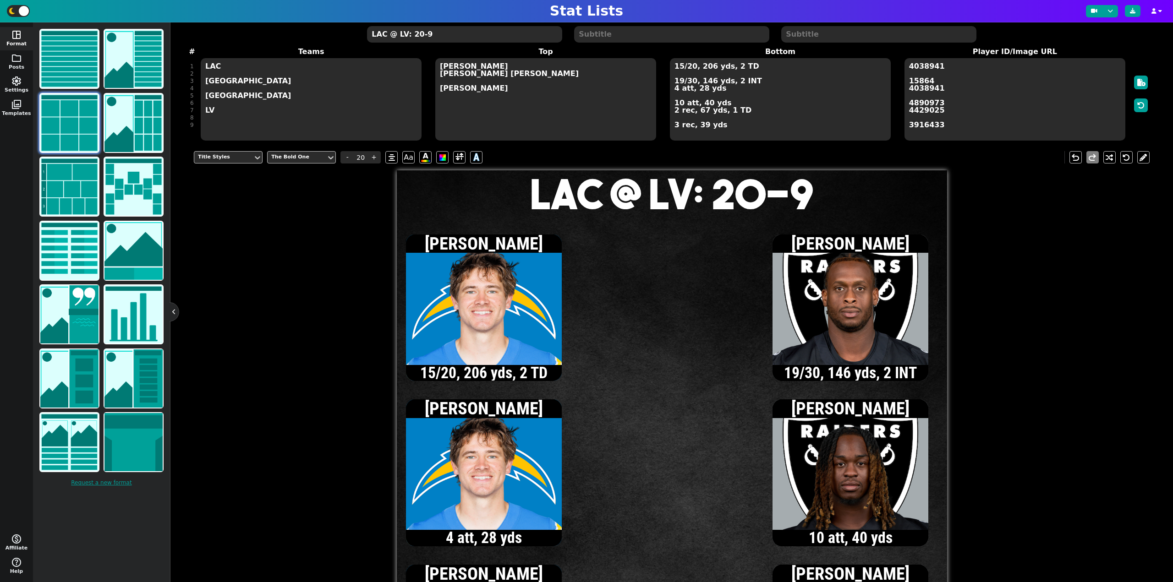
type textarea "LAC @ LV: 20-9"
click at [679, 67] on textarea "15/20, 206 yds, 2 TD 19/30, 146 yds, 2 INT 4 att, 28 yds 10 att, 40 yds 2 rec, …" at bounding box center [780, 99] width 221 height 82
type input "15"
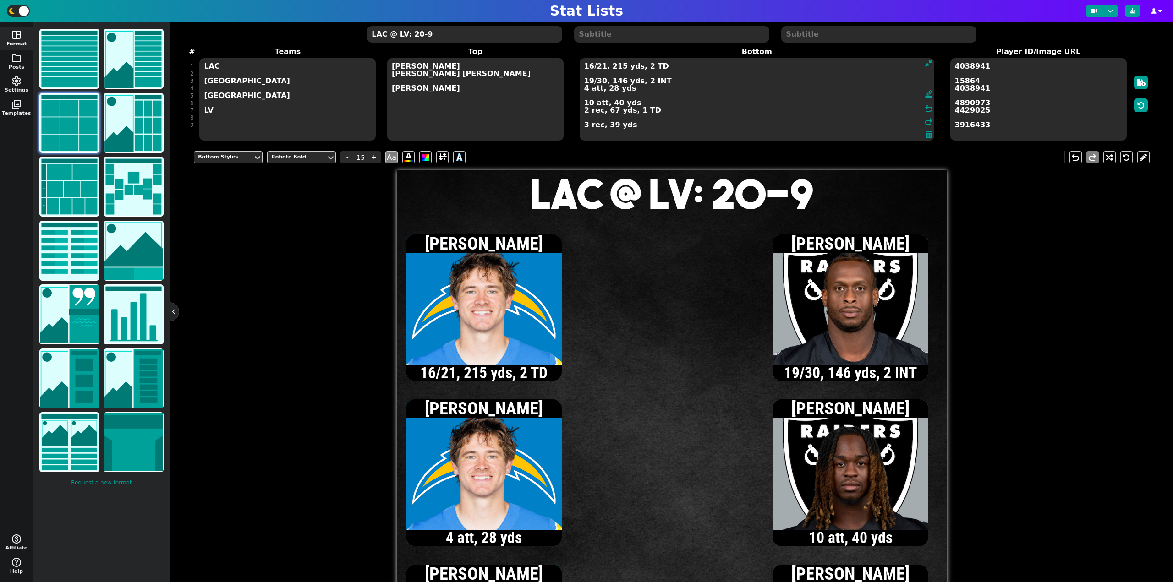
click at [590, 68] on textarea "16/21, 215 yds, 2 TD 19/30, 146 yds, 2 INT 4 att, 28 yds 10 att, 40 yds 2 rec, …" at bounding box center [757, 99] width 355 height 82
click at [588, 66] on textarea "17/22, 226 yds, 2 TD 19/30, 146 yds, 2 INT 4 att, 28 yds 10 att, 40 yds 2 rec, …" at bounding box center [757, 99] width 355 height 82
click at [600, 67] on textarea "18/24, 235 yds, 2 TD 19/30, 146 yds, 2 INT 4 att, 28 yds 10 att, 40 yds 2 rec, …" at bounding box center [757, 99] width 355 height 82
click at [589, 80] on textarea "18/25, 235 yds, 2 TD 19/30, 146 yds, 2 INT 4 att, 28 yds 10 att, 40 yds 2 rec, …" at bounding box center [757, 99] width 355 height 82
click at [589, 82] on textarea "18/25, 235 yds, 2 TD 20/31, 154 yds, 2 INT 4 att, 28 yds 10 att, 40 yds 2 rec, …" at bounding box center [757, 99] width 355 height 82
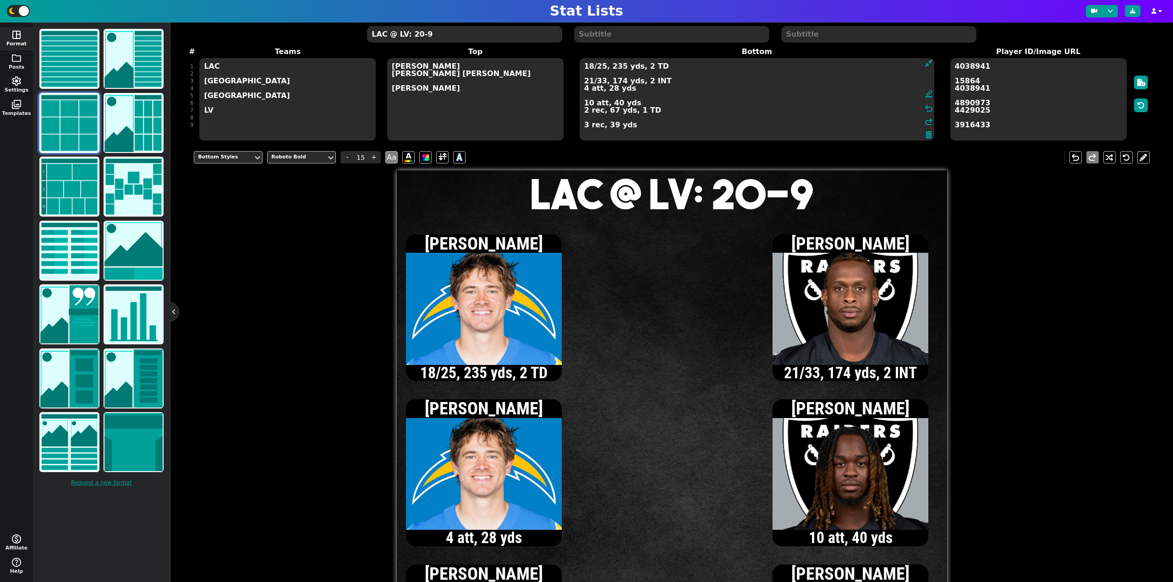
click at [585, 126] on textarea "18/25, 235 yds, 2 TD 21/33, 174 yds, 2 INT 4 att, 28 yds 10 att, 40 yds 2 rec, …" at bounding box center [757, 99] width 355 height 82
click at [589, 81] on textarea "18/25, 235 yds, 2 TD 21/33, 174 yds, 2 INT 4 att, 28 yds 10 att, 40 yds 2 rec, …" at bounding box center [757, 99] width 355 height 82
click at [600, 81] on textarea "18/25, 235 yds, 2 TD 22/35, 169 yds, 2 INT 4 att, 28 yds 10 att, 40 yds 2 rec, …" at bounding box center [757, 99] width 355 height 82
click at [600, 68] on textarea "18/25, 235 yds, 2 TD 22/36, 169 yds, 3 INT 4 att, 28 yds 10 att, 40 yds 2 rec, …" at bounding box center [757, 99] width 355 height 82
click at [589, 81] on textarea "18/26, 235 yds, 2 TD 22/36, 169 yds, 3 INT 4 att, 28 yds 10 att, 40 yds 2 rec, …" at bounding box center [757, 99] width 355 height 82
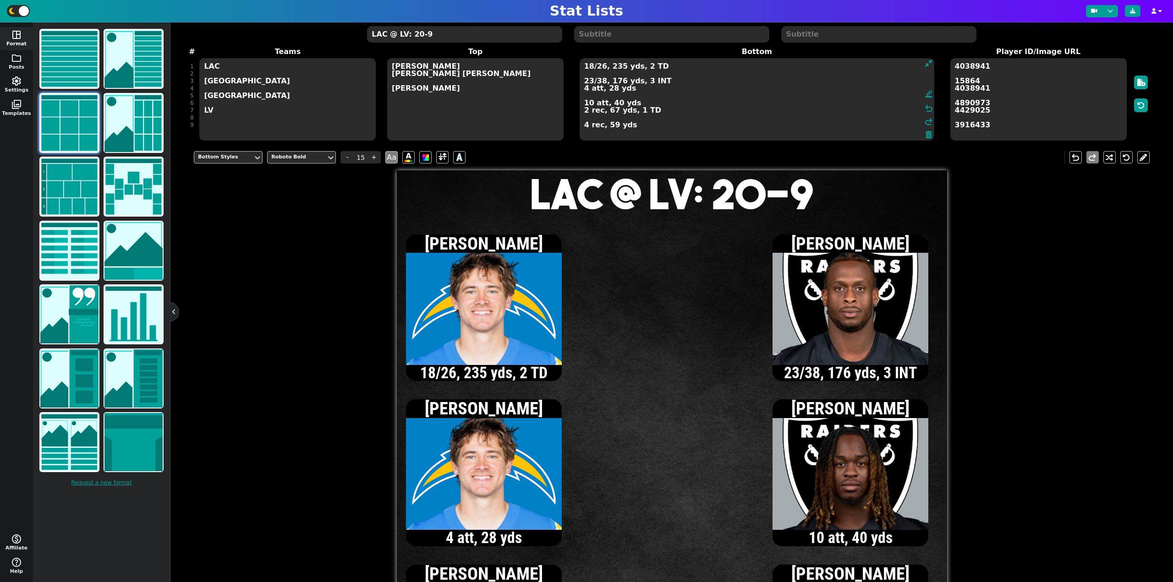
click at [600, 80] on textarea "18/26, 235 yds, 2 TD 23/38, 176 yds, 3 INT 4 att, 28 yds 10 att, 40 yds 2 rec, …" at bounding box center [757, 99] width 355 height 82
click at [588, 81] on textarea "18/26, 235 yds, 2 TD 23/39, 176 yds, 3 INT 4 att, 28 yds 10 att, 40 yds 2 rec, …" at bounding box center [757, 99] width 355 height 82
click at [585, 127] on textarea "18/26, 235 yds, 2 TD 24/41, 180 yds, 3 INT 4 att, 28 yds 10 att, 40 yds 2 rec, …" at bounding box center [757, 99] width 355 height 82
click at [601, 80] on textarea "18/26, 235 yds, 2 TD 24/41, 180 yds, 3 INT 4 att, 28 yds 10 att, 40 yds 2 rec, …" at bounding box center [757, 99] width 355 height 82
click at [590, 68] on textarea "18/26, 235 yds, 2 TD 24/43, 180 yds, 3 INT 4 att, 28 yds 10 att, 40 yds 2 rec, …" at bounding box center [757, 99] width 355 height 82
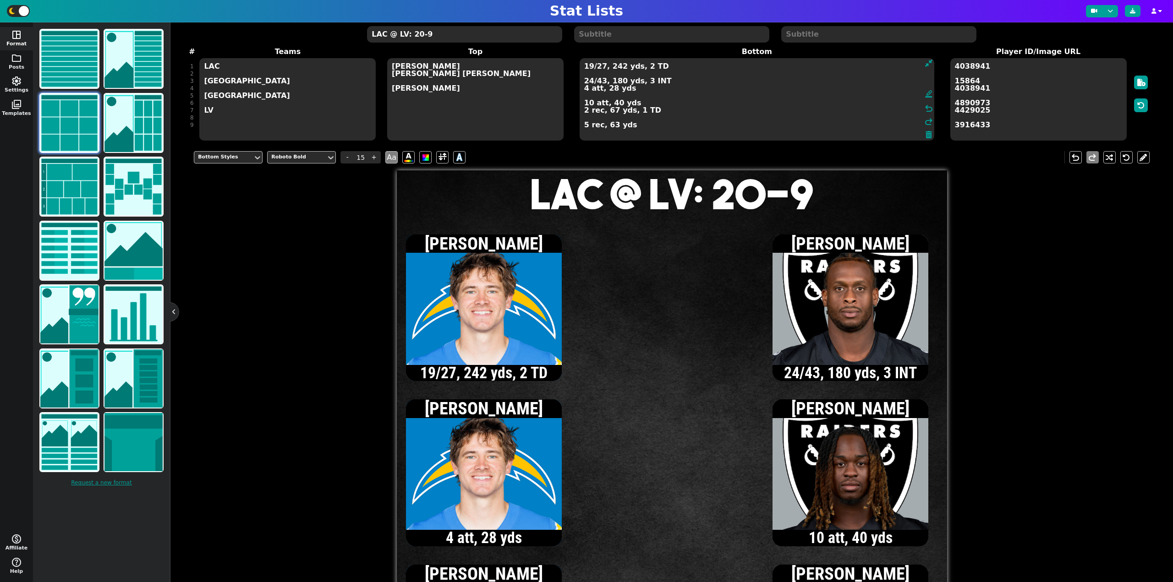
click at [585, 92] on textarea "19/27, 242 yds, 2 TD 24/43, 180 yds, 3 INT 4 att, 28 yds 10 att, 40 yds 2 rec, …" at bounding box center [757, 99] width 355 height 82
click at [585, 90] on textarea "19/27, 242 yds, 2 TD 24/43, 180 yds, 3 INT 5 att, 33 yds 10 att, 40 yds 2 rec, …" at bounding box center [757, 99] width 355 height 82
click at [585, 89] on textarea "19/27, 242 yds, 2 TD 24/43, 180 yds, 3 INT 7 att, 31 yds 10 att, 40 yds 2 rec, …" at bounding box center [757, 99] width 355 height 82
click at [588, 103] on textarea "19/27, 242 yds, 2 TD 24/43, 180 yds, 3 INT 9 att, 31 yds 10 att, 40 yds 2 rec, …" at bounding box center [757, 99] width 355 height 82
click at [585, 112] on textarea "19/27, 242 yds, 2 TD 24/43, 180 yds, 3 INT 9 att, 31 yds 11 att, 43 yds 2 rec, …" at bounding box center [757, 99] width 355 height 82
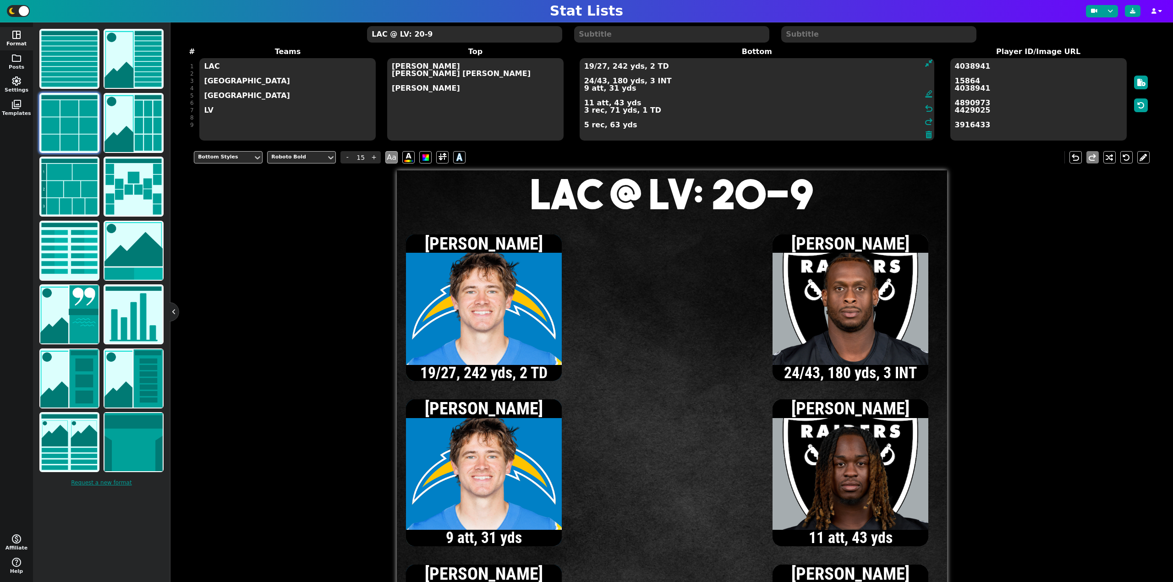
click at [585, 126] on textarea "19/27, 242 yds, 2 TD 24/43, 180 yds, 3 INT 9 att, 31 yds 11 att, 43 yds 3 rec, …" at bounding box center [757, 99] width 355 height 82
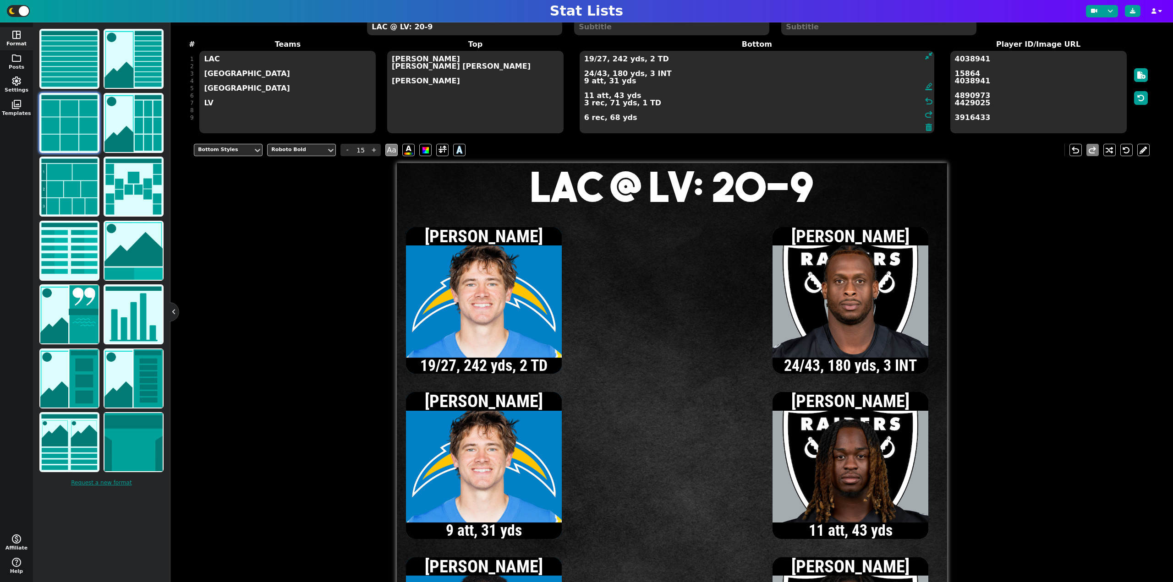
scroll to position [0, 0]
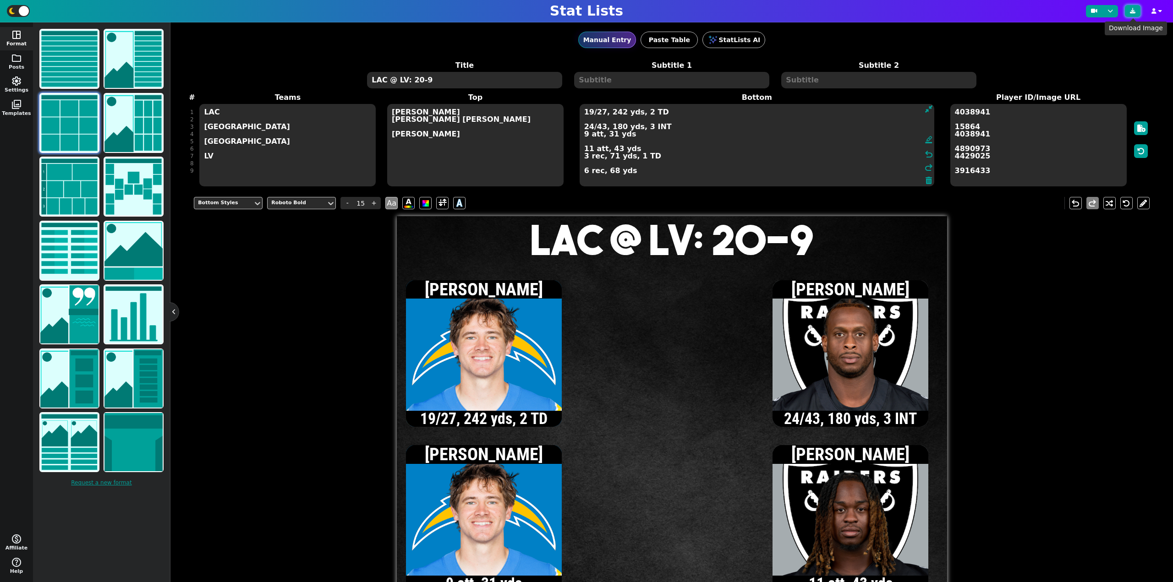
type textarea "19/27, 242 yds, 2 TD 24/43, 180 yds, 3 INT 9 att, 31 yds 11 att, 43 yds 3 rec, …"
click at [1131, 8] on icon at bounding box center [1132, 10] width 5 height 5
